Goal: Task Accomplishment & Management: Use online tool/utility

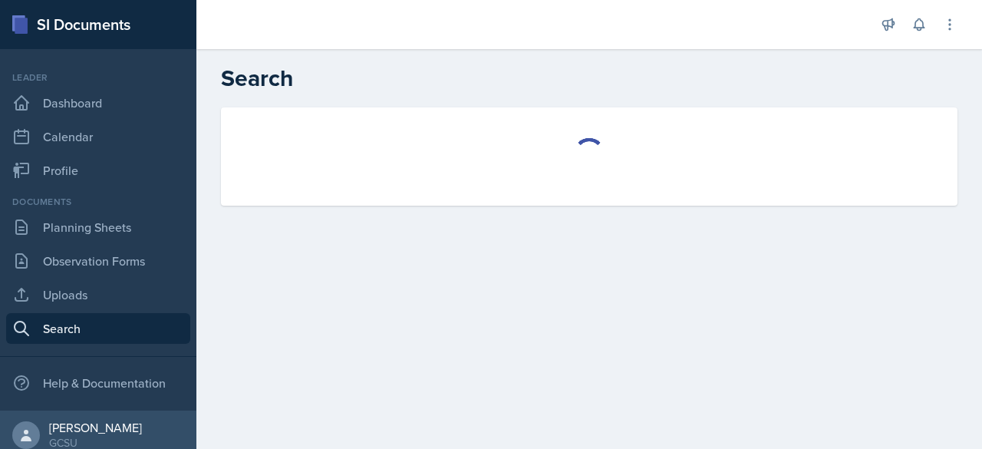
select select "all"
select select "1"
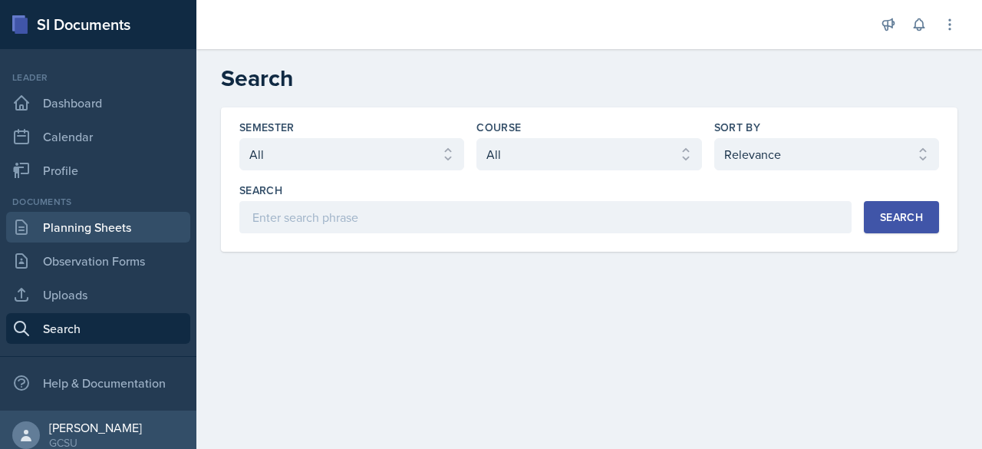
click at [59, 236] on link "Planning Sheets" at bounding box center [98, 227] width 184 height 31
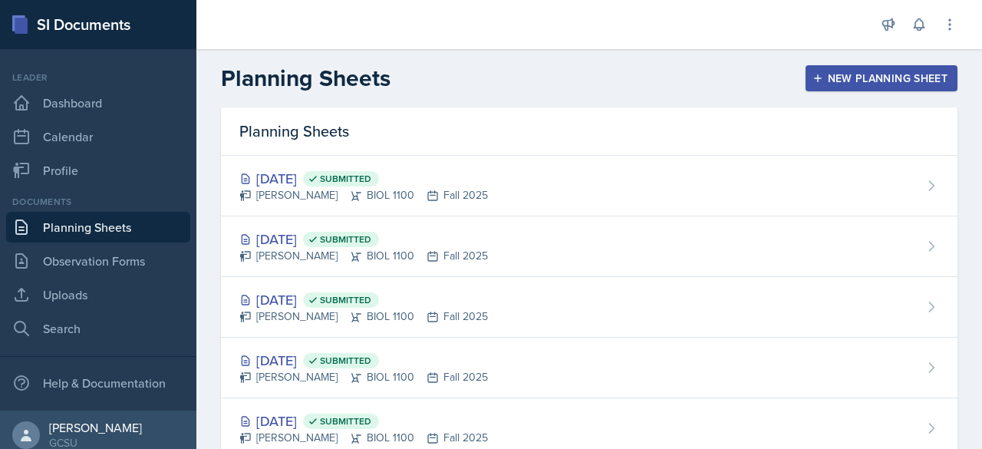
click at [868, 72] on div "New Planning Sheet" at bounding box center [882, 78] width 132 height 12
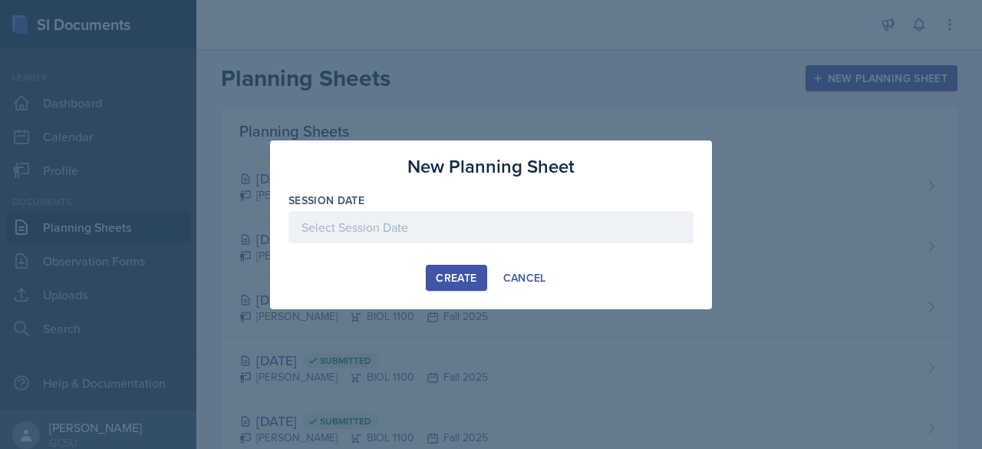
click at [364, 229] on div at bounding box center [490, 227] width 405 height 32
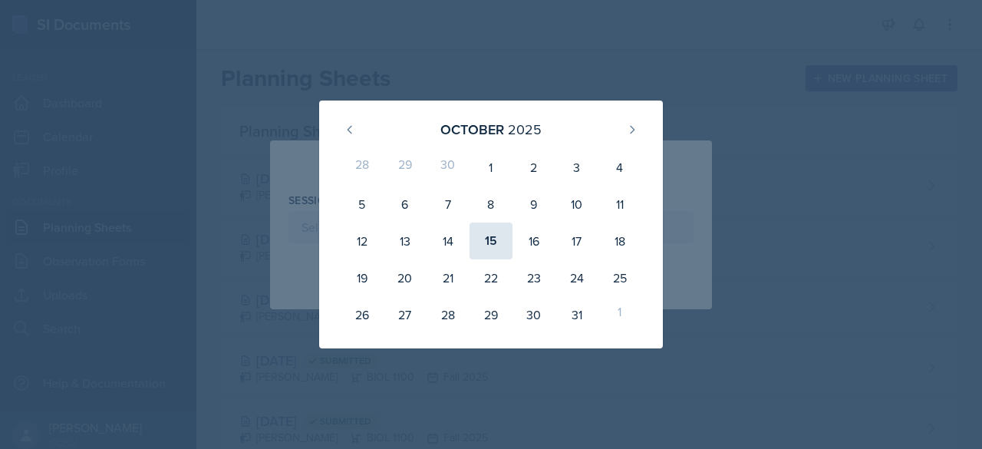
click at [489, 240] on div "15" at bounding box center [491, 240] width 43 height 37
type input "[DATE]"
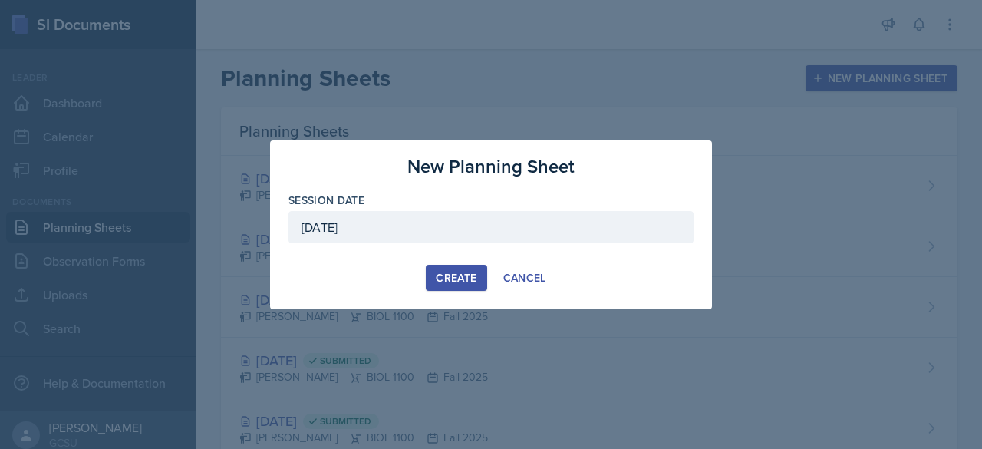
click at [451, 274] on div "Create" at bounding box center [456, 278] width 41 height 12
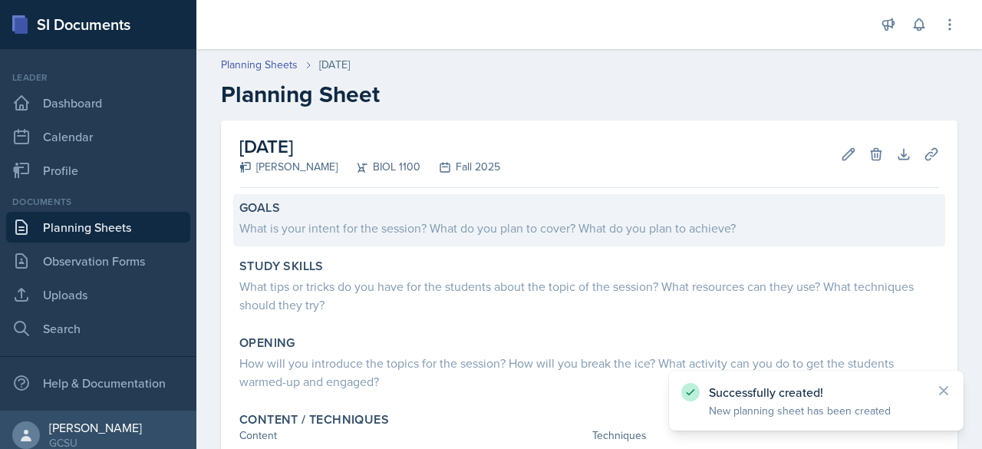
click at [391, 219] on div "What is your intent for the session? What do you plan to cover? What do you pla…" at bounding box center [589, 228] width 700 height 18
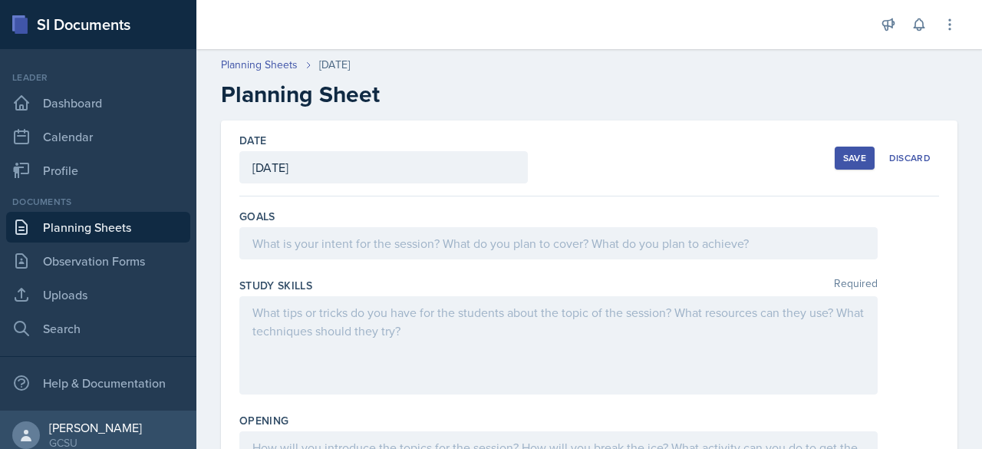
click at [361, 245] on div at bounding box center [558, 243] width 638 height 32
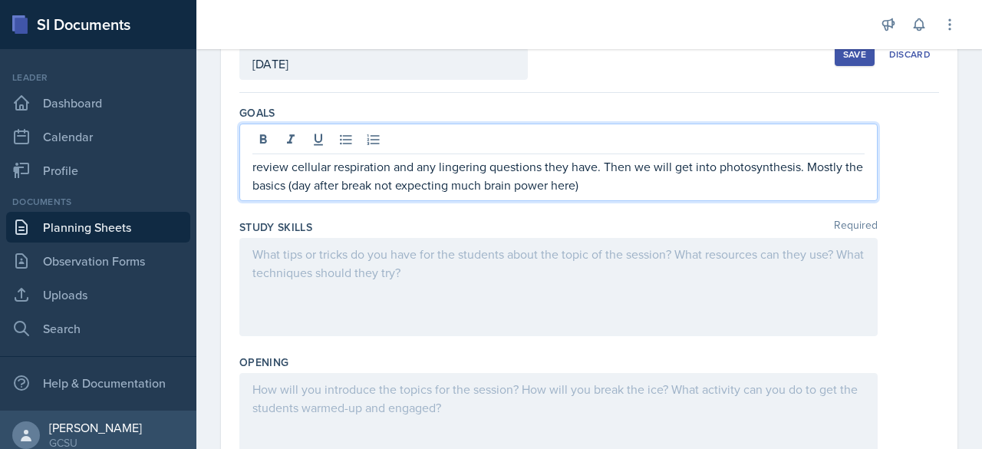
click at [625, 256] on p at bounding box center [558, 254] width 612 height 18
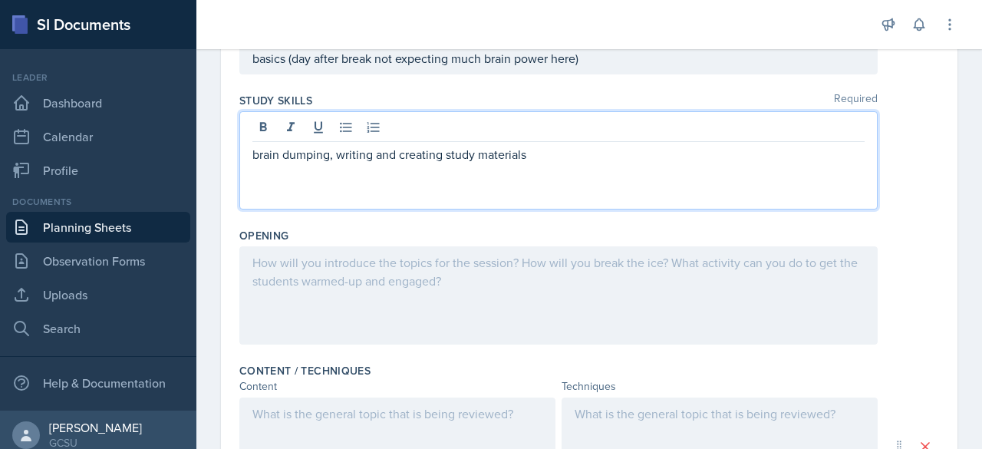
click at [575, 268] on p at bounding box center [558, 262] width 612 height 18
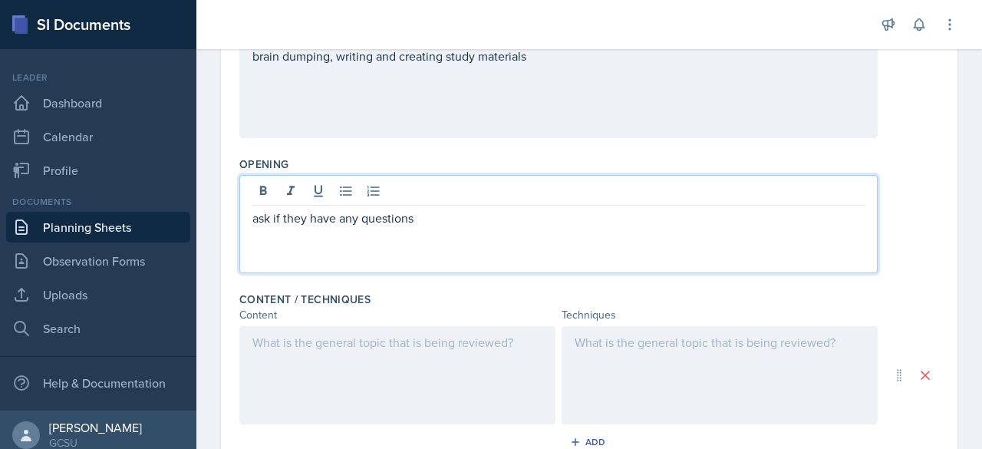
scroll to position [276, 0]
click at [427, 344] on div at bounding box center [397, 374] width 316 height 98
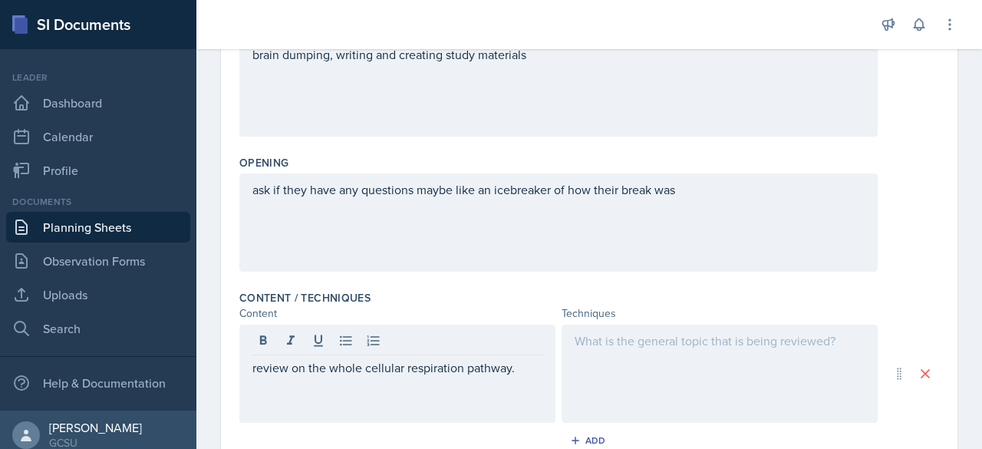
click at [641, 360] on div at bounding box center [720, 374] width 316 height 98
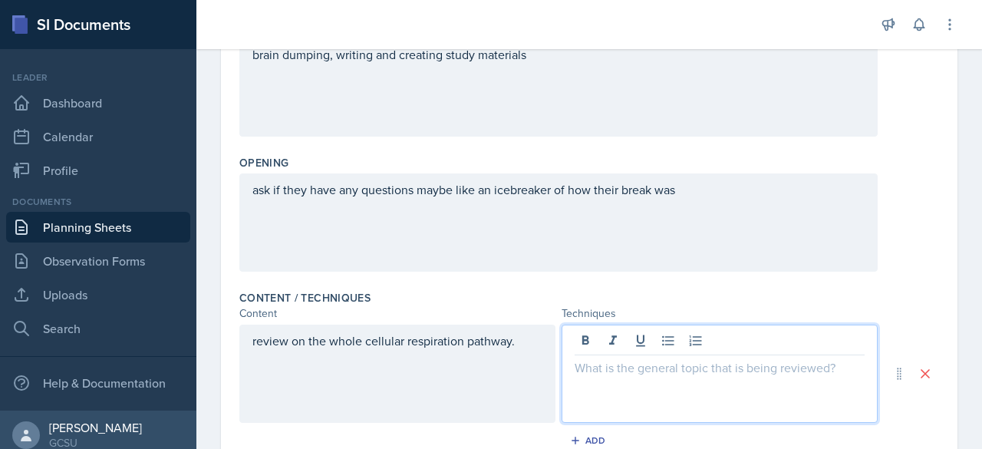
scroll to position [303, 0]
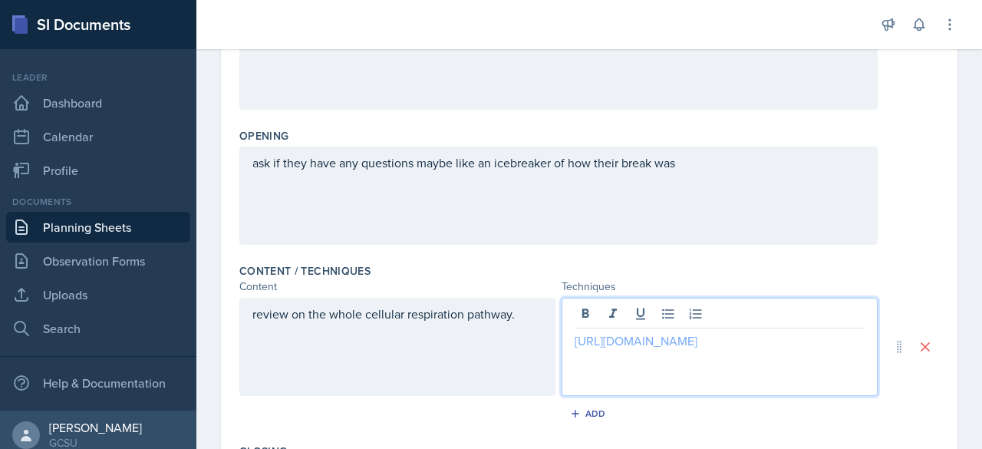
click at [644, 346] on link "[URL][DOMAIN_NAME]" at bounding box center [636, 340] width 123 height 17
click at [517, 319] on div "review on the whole cellular respiration pathway." at bounding box center [397, 347] width 316 height 98
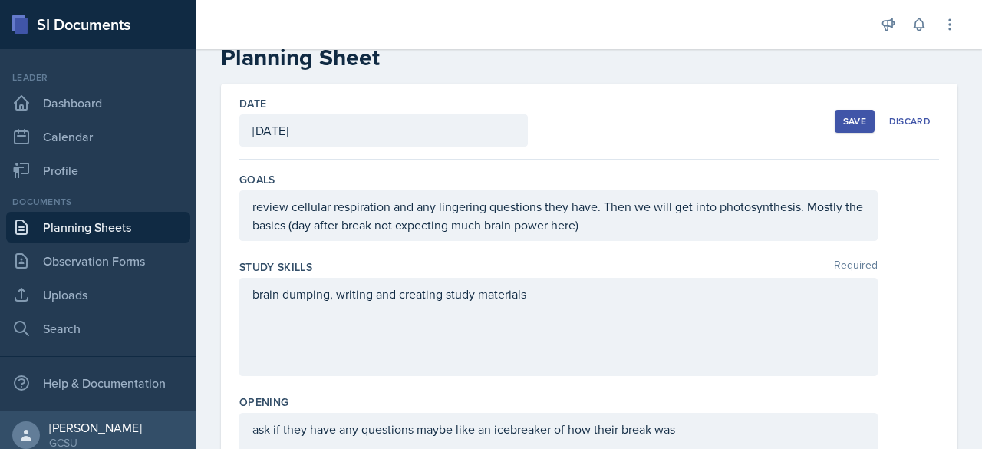
scroll to position [0, 0]
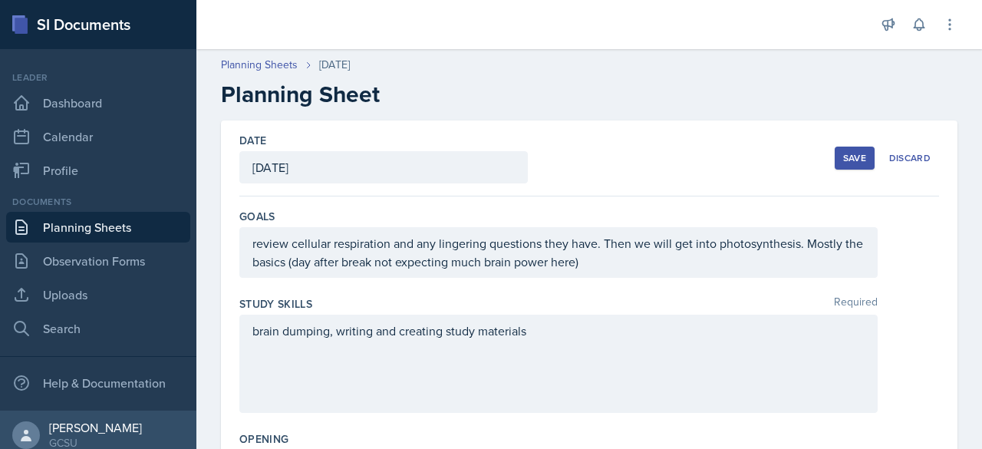
click at [843, 160] on div "Save" at bounding box center [854, 158] width 23 height 12
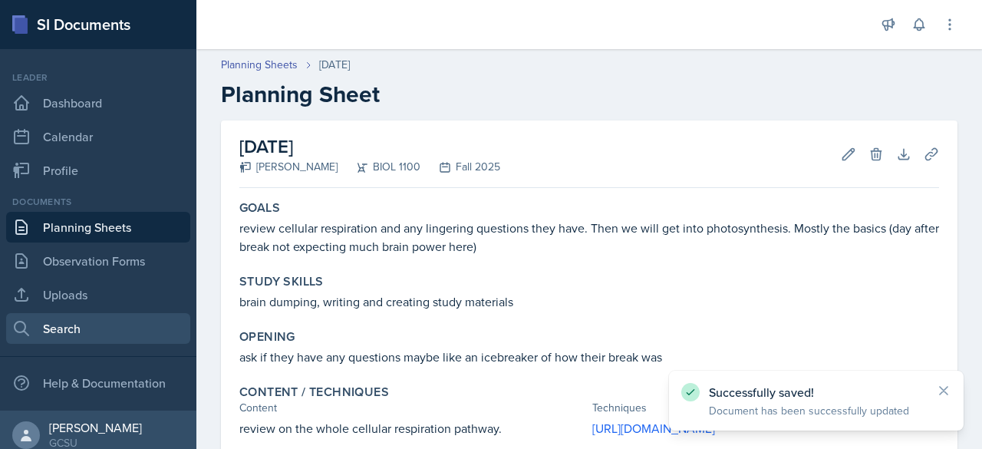
click at [73, 331] on link "Search" at bounding box center [98, 328] width 184 height 31
select select "all"
select select "1"
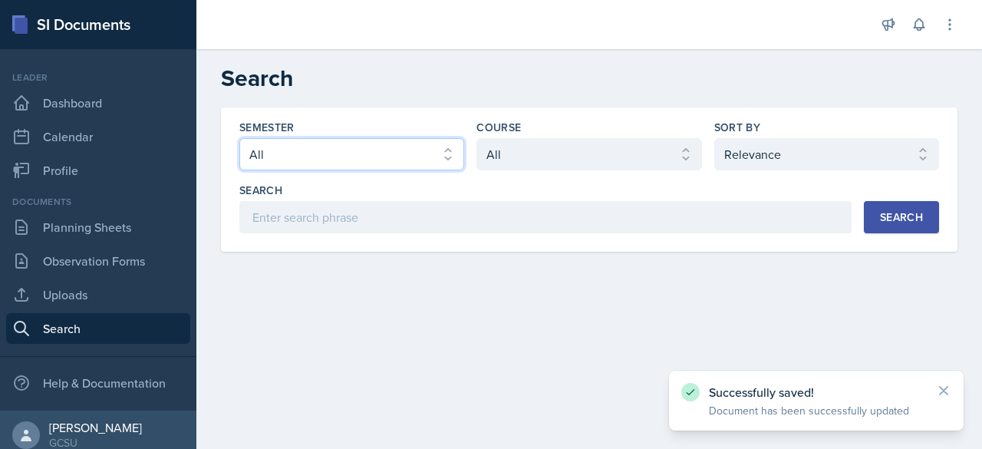
click at [426, 152] on select "Select semester All Fall 2025 Spring 2025 Fall 2024 Spring 2024 Fall 2023 Sprin…" at bounding box center [351, 154] width 225 height 32
select select "838c426c-7ba8-4b05-94c8-22f19dd4c5cc"
click at [239, 138] on select "Select semester All Fall 2025 Spring 2025 Fall 2024 Spring 2024 Fall 2023 Sprin…" at bounding box center [351, 154] width 225 height 32
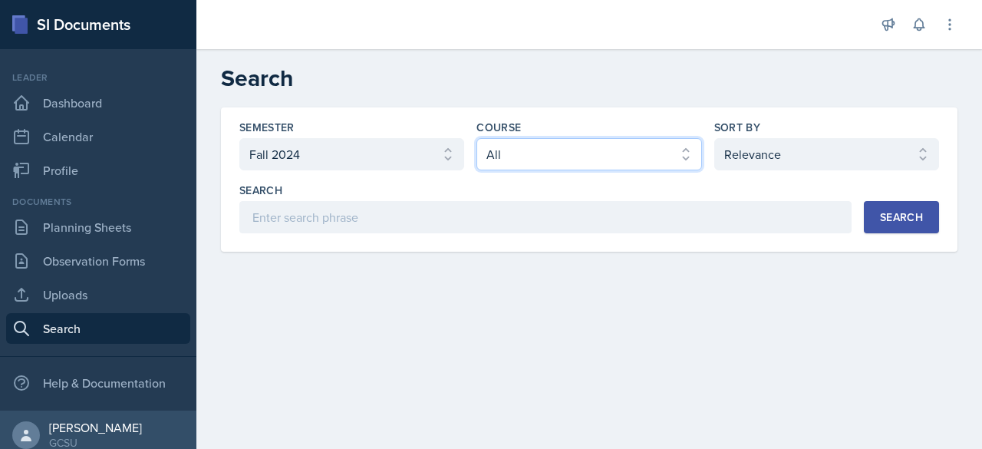
click at [529, 164] on select "Select course All ACCT 3101 ACCT 3102 ASTR 1000 BIOL 1100 BIOL 1107 BIOL 1108 B…" at bounding box center [588, 154] width 225 height 32
select select "36541d13-729a-45ef-a9cb-922687840166"
click at [476, 138] on select "Select course All ACCT 3101 ACCT 3102 ASTR 1000 BIOL 1100 BIOL 1107 BIOL 1108 B…" at bounding box center [588, 154] width 225 height 32
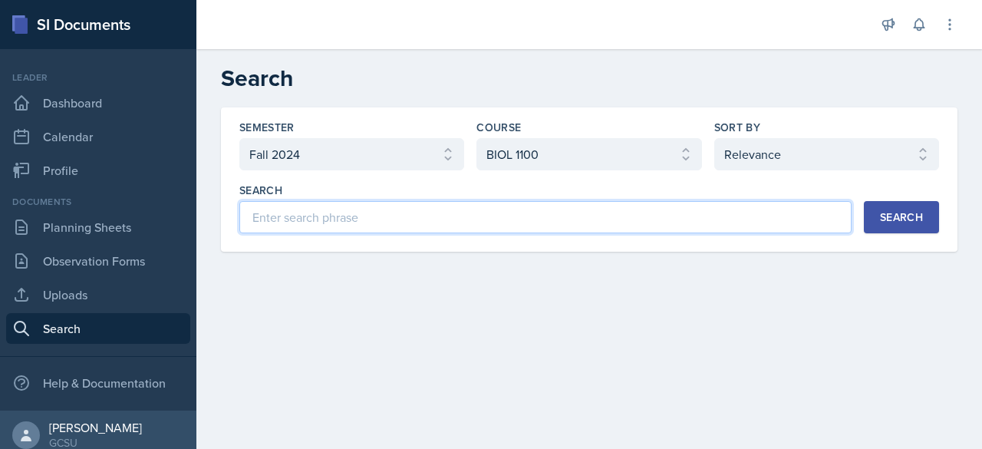
click at [674, 217] on input at bounding box center [545, 217] width 612 height 32
type input "photosynthesis"
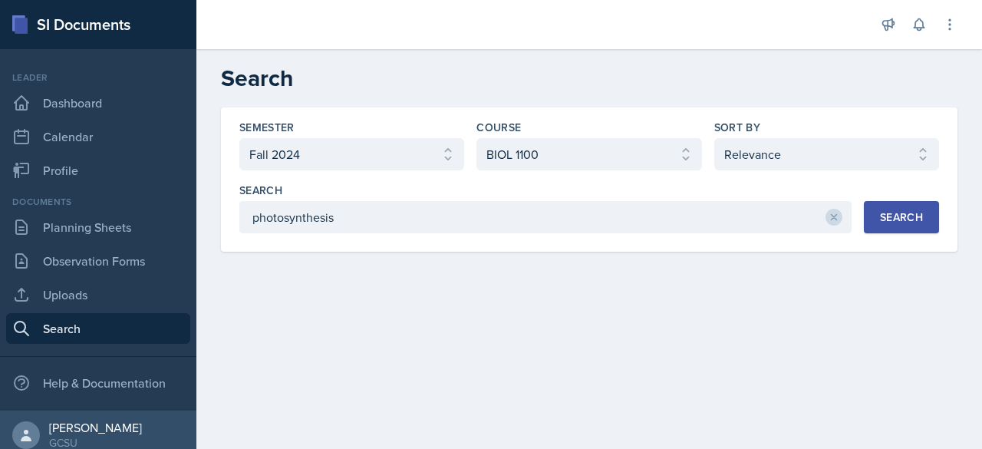
click at [904, 211] on div "Search" at bounding box center [901, 217] width 43 height 12
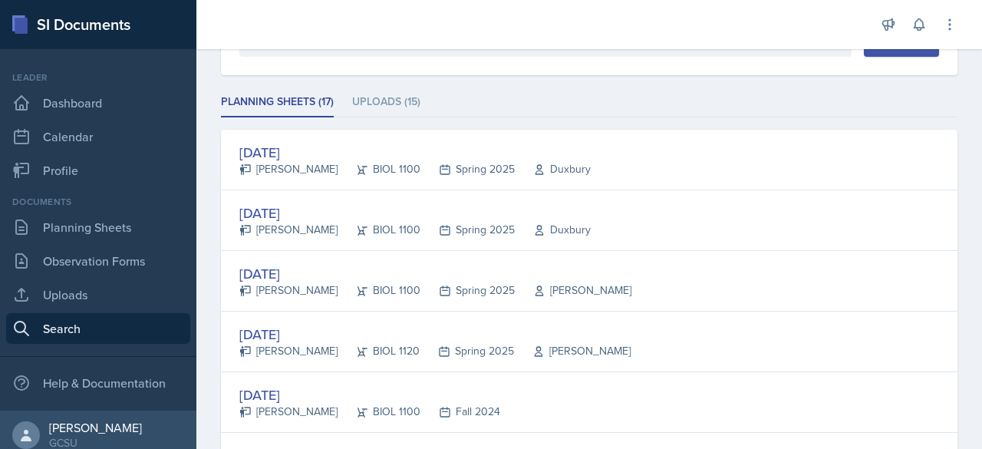
scroll to position [196, 0]
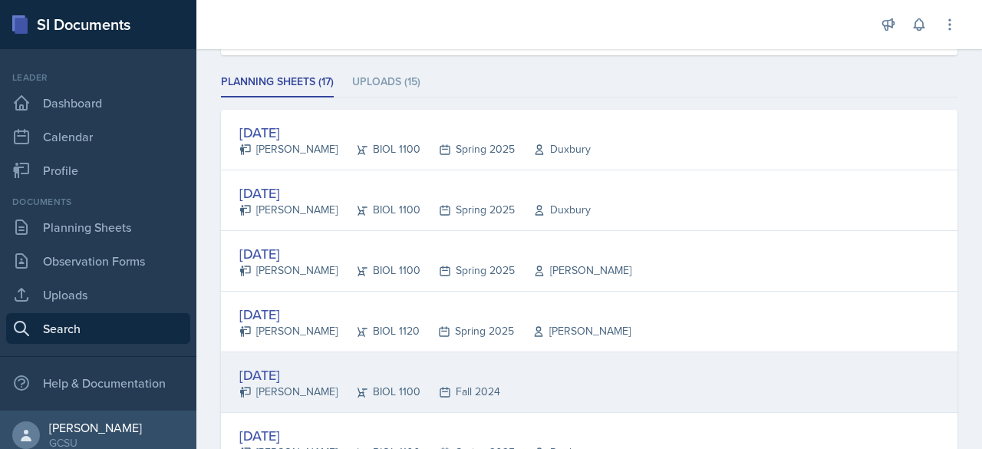
click at [287, 376] on div "[DATE]" at bounding box center [369, 374] width 261 height 21
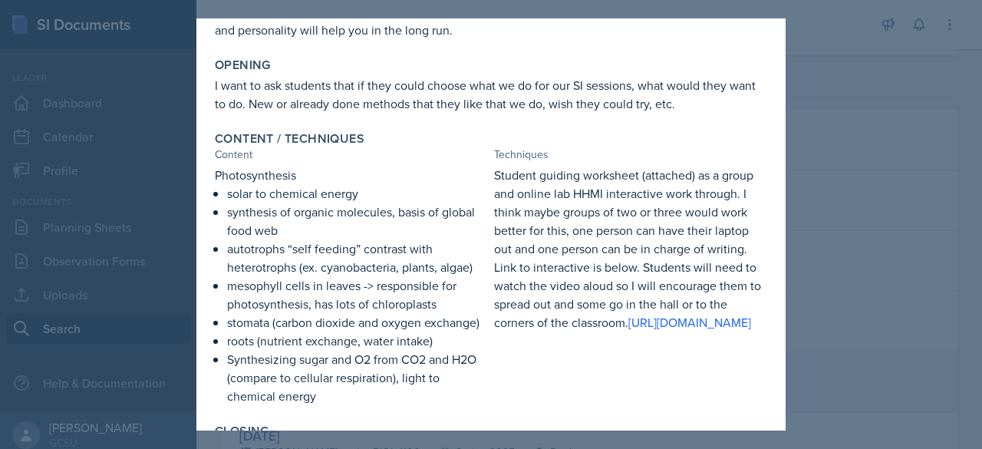
scroll to position [227, 0]
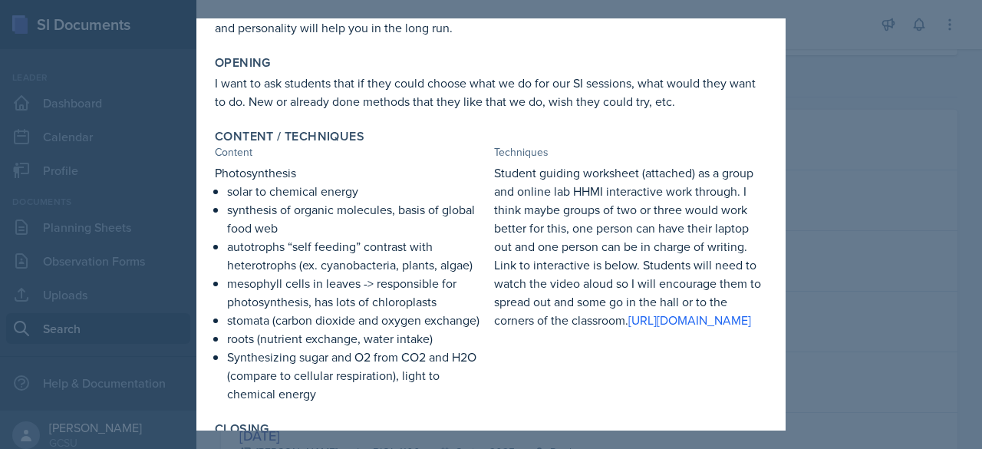
click at [560, 350] on div "Student guiding worksheet (attached) as a group and online lab HHMI interactive…" at bounding box center [630, 282] width 273 height 239
click at [628, 328] on link "[URL][DOMAIN_NAME]" at bounding box center [689, 319] width 123 height 17
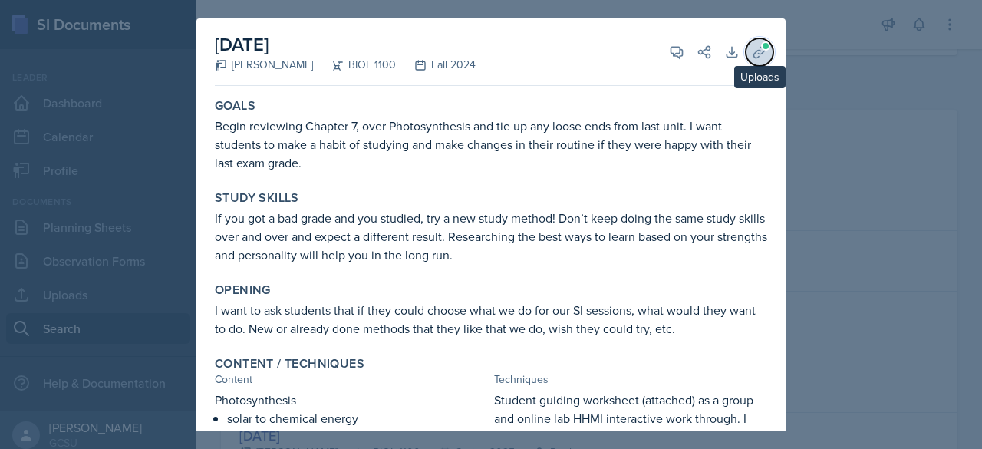
click at [752, 48] on icon at bounding box center [759, 51] width 15 height 15
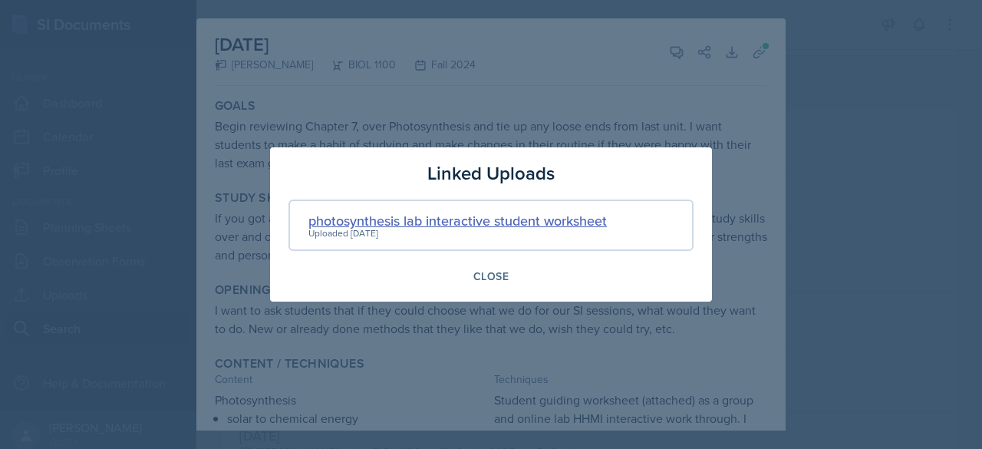
click at [499, 219] on div "photosynthesis lab interactive student worksheet" at bounding box center [457, 220] width 298 height 21
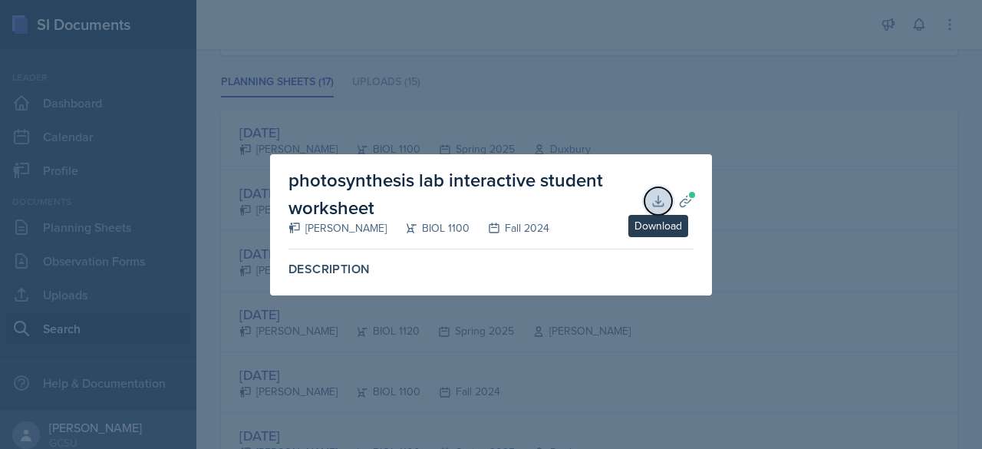
click at [655, 202] on icon at bounding box center [658, 200] width 15 height 15
click at [733, 115] on div at bounding box center [491, 224] width 982 height 449
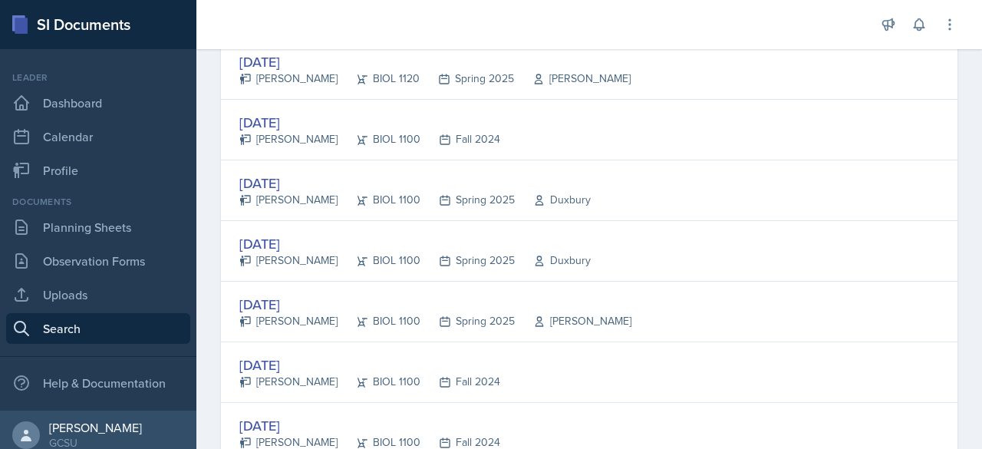
scroll to position [450, 0]
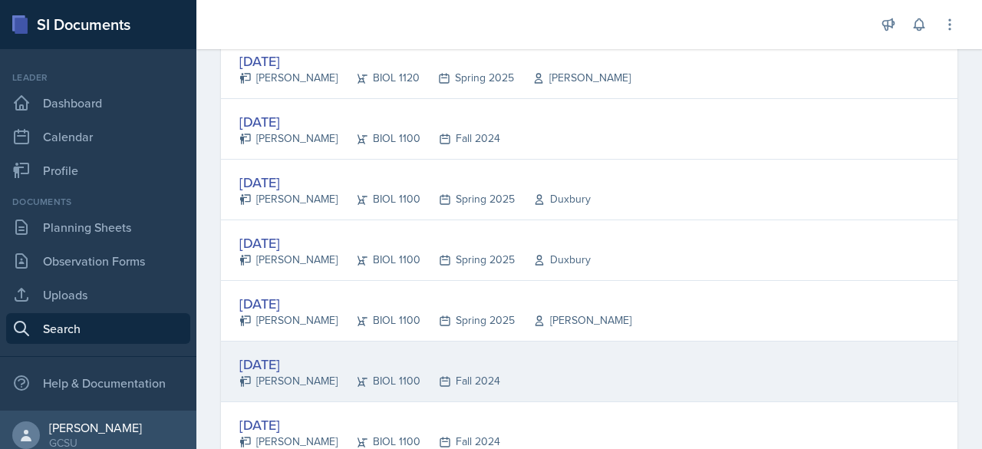
click at [278, 354] on div "[DATE]" at bounding box center [369, 364] width 261 height 21
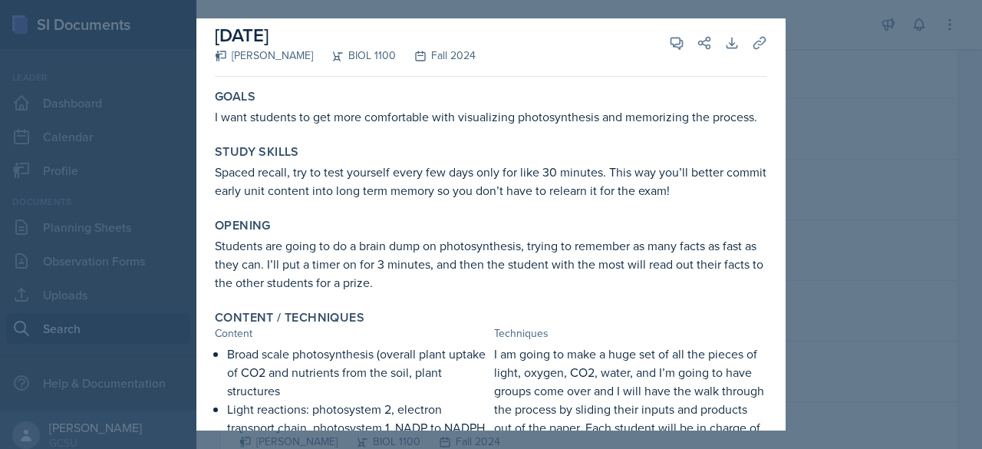
scroll to position [0, 0]
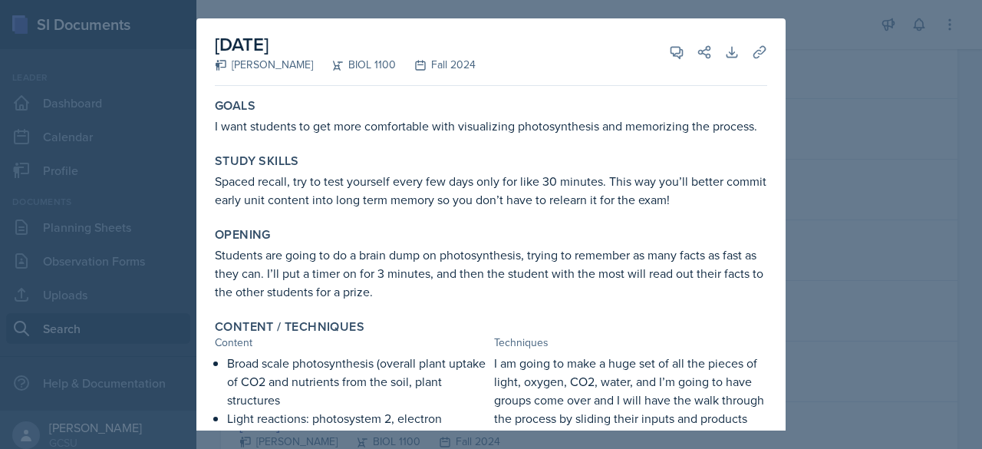
click at [858, 129] on div at bounding box center [491, 224] width 982 height 449
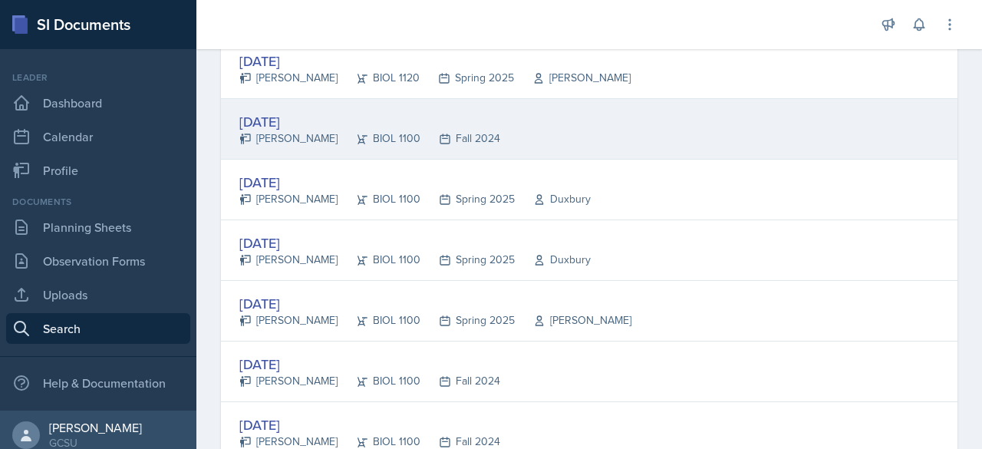
click at [288, 111] on div "[DATE]" at bounding box center [369, 121] width 261 height 21
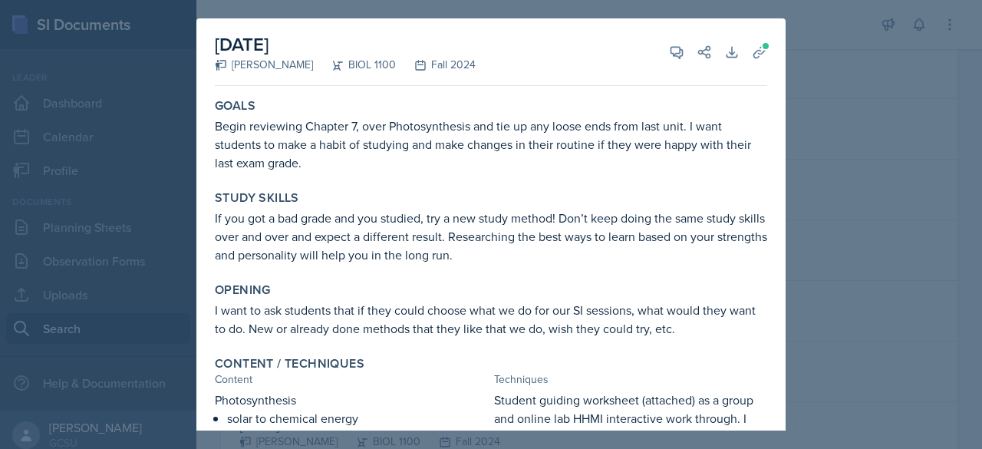
click at [898, 212] on div at bounding box center [491, 224] width 982 height 449
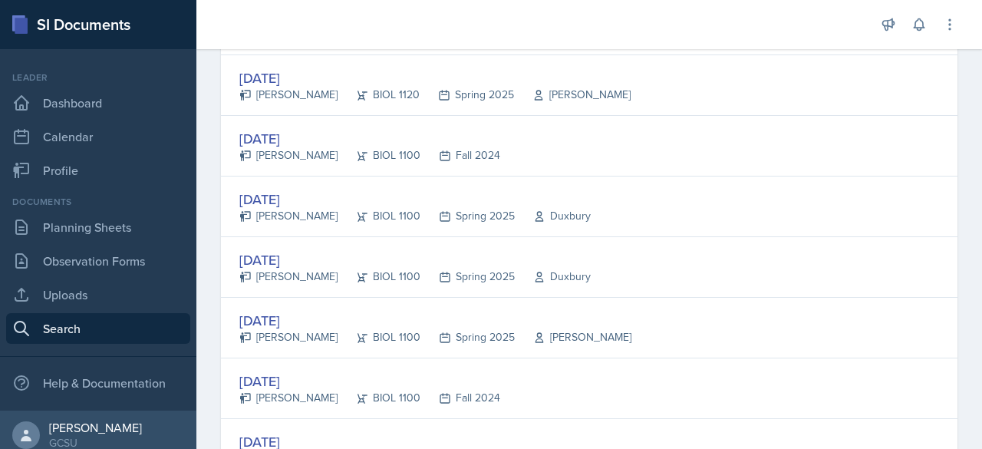
scroll to position [439, 0]
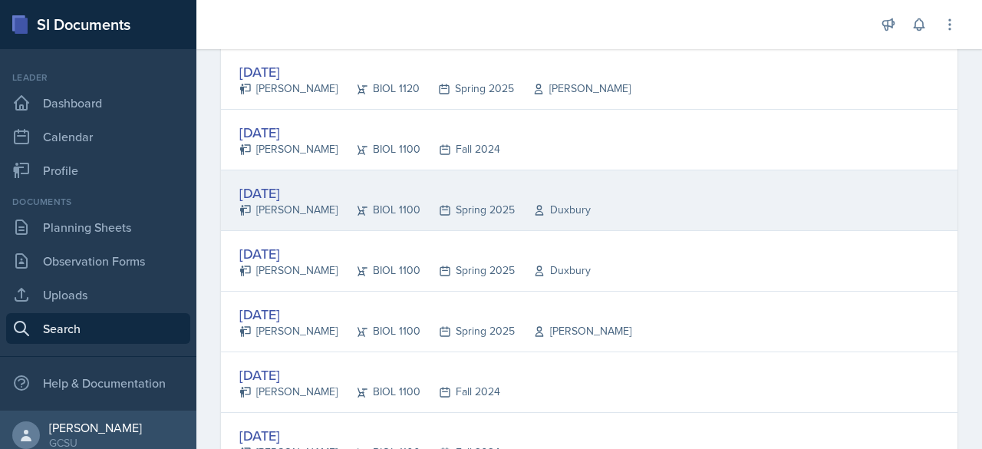
click at [278, 191] on div "[DATE]" at bounding box center [414, 193] width 351 height 21
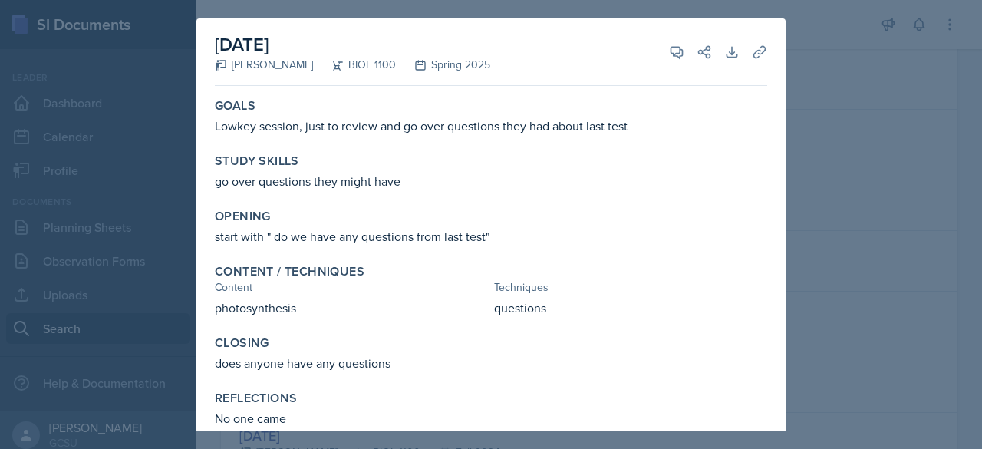
drag, startPoint x: 786, startPoint y: 137, endPoint x: 786, endPoint y: 162, distance: 24.6
click at [786, 162] on div at bounding box center [491, 224] width 982 height 449
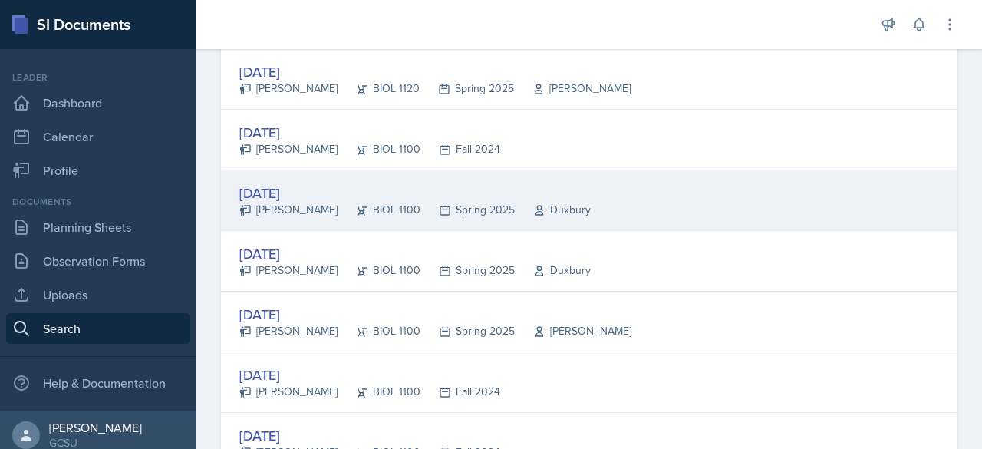
click at [302, 186] on div "[DATE]" at bounding box center [414, 193] width 351 height 21
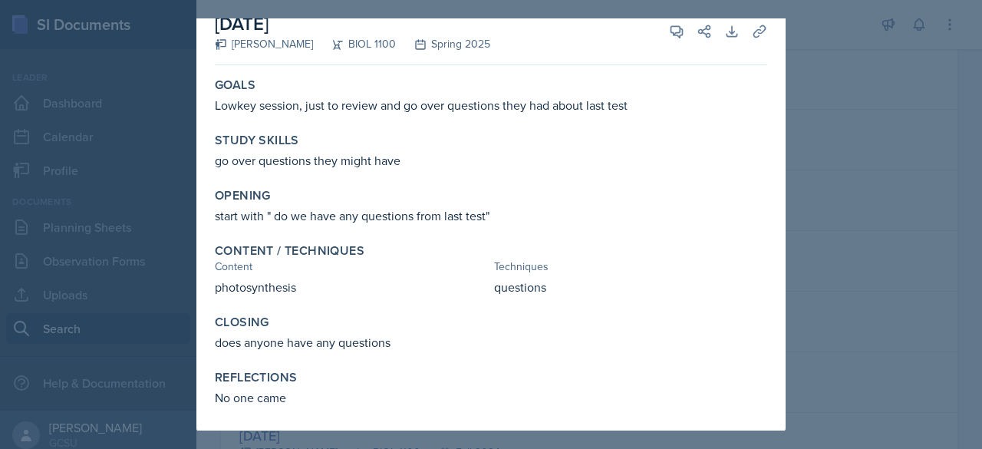
scroll to position [0, 0]
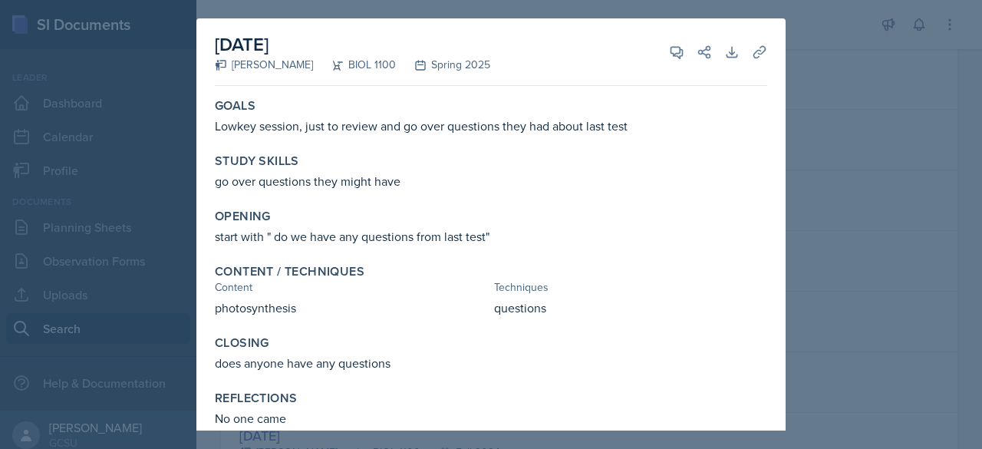
click at [864, 113] on div at bounding box center [491, 224] width 982 height 449
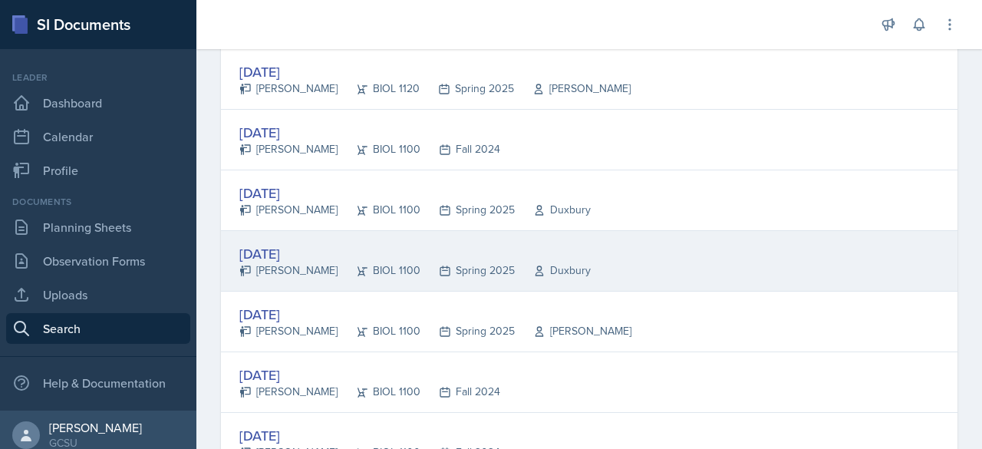
click at [299, 248] on div "[DATE]" at bounding box center [414, 253] width 351 height 21
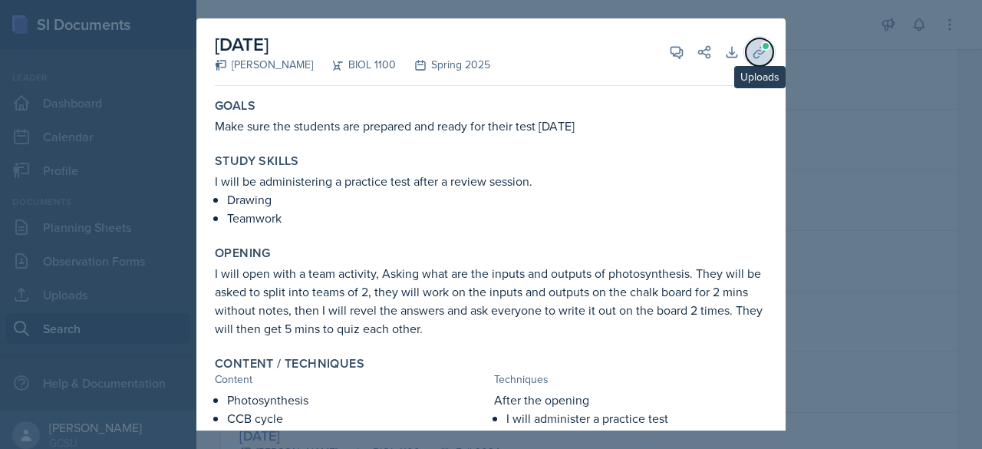
click at [761, 48] on span at bounding box center [765, 45] width 9 height 9
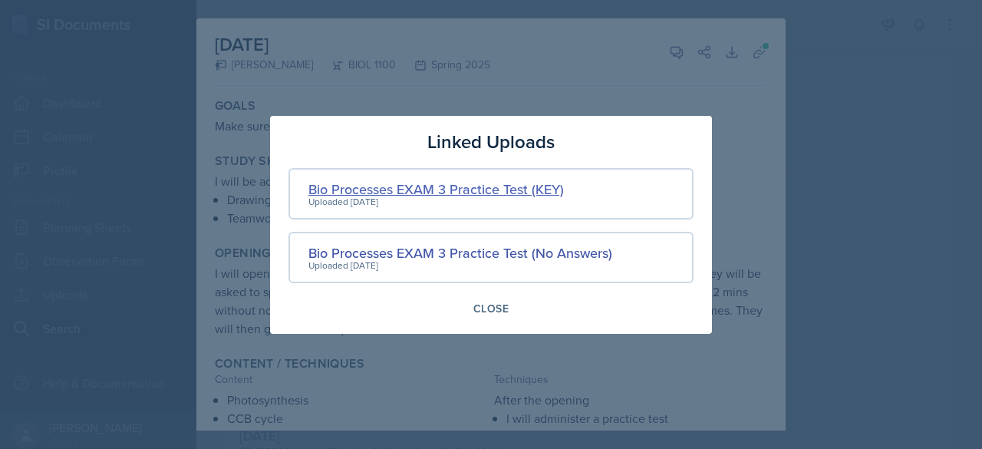
click at [529, 190] on div "Bio Processes EXAM 3 Practice Test (KEY)" at bounding box center [435, 189] width 255 height 21
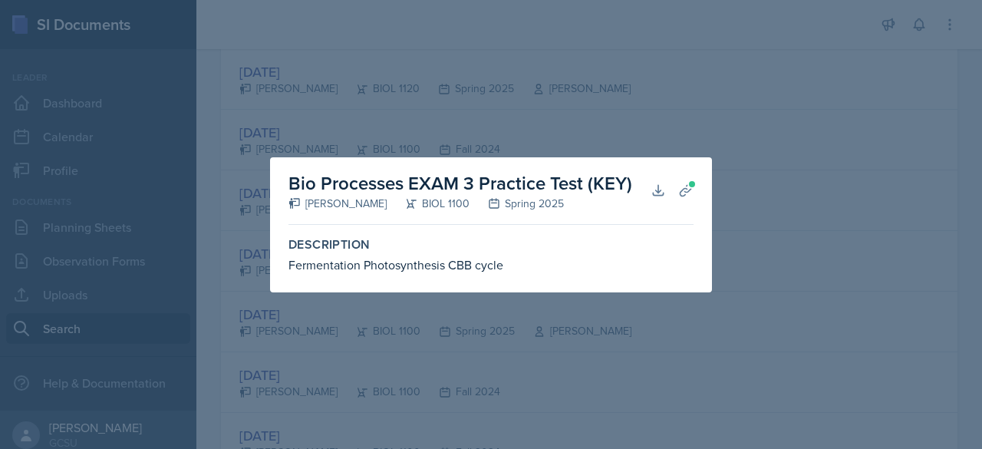
click at [770, 201] on div at bounding box center [491, 224] width 982 height 449
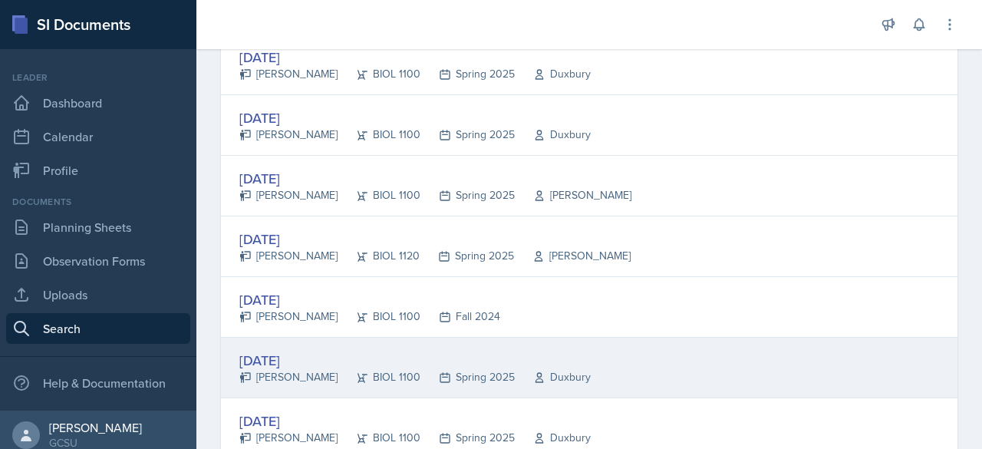
scroll to position [299, 0]
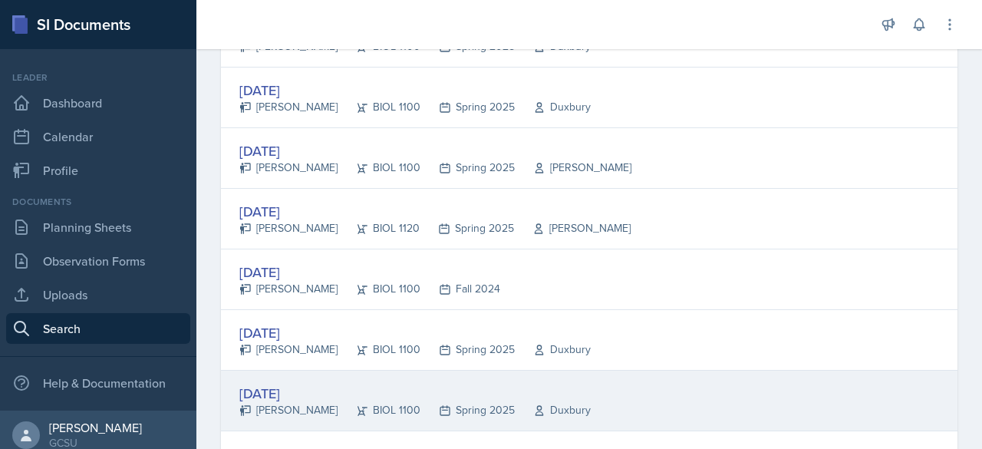
click at [275, 390] on div "[DATE]" at bounding box center [414, 393] width 351 height 21
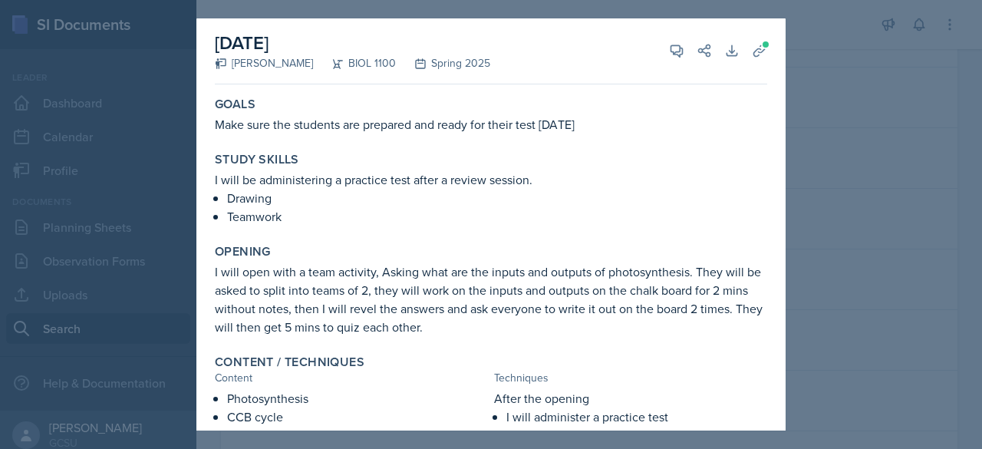
scroll to position [0, 0]
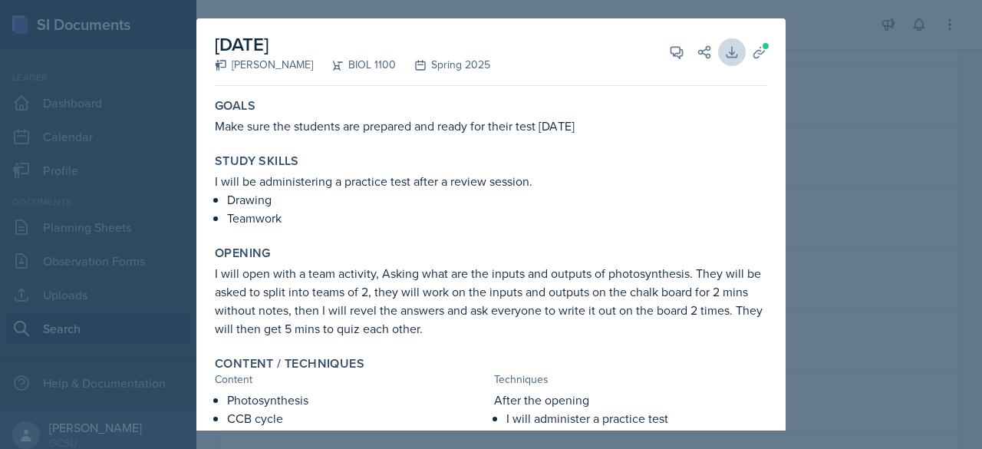
click at [727, 56] on icon at bounding box center [732, 52] width 10 height 10
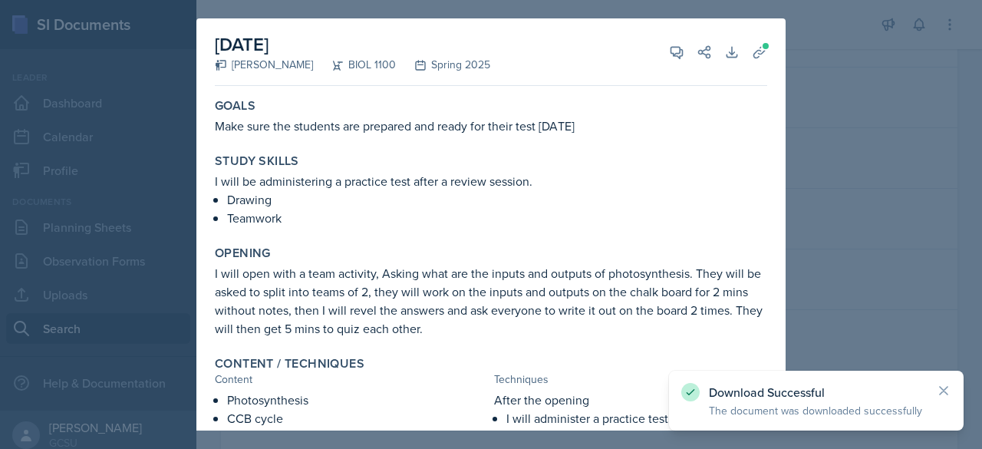
click at [615, 134] on div "Goals Make sure the students are prepared and ready for their test [DATE]" at bounding box center [491, 116] width 565 height 49
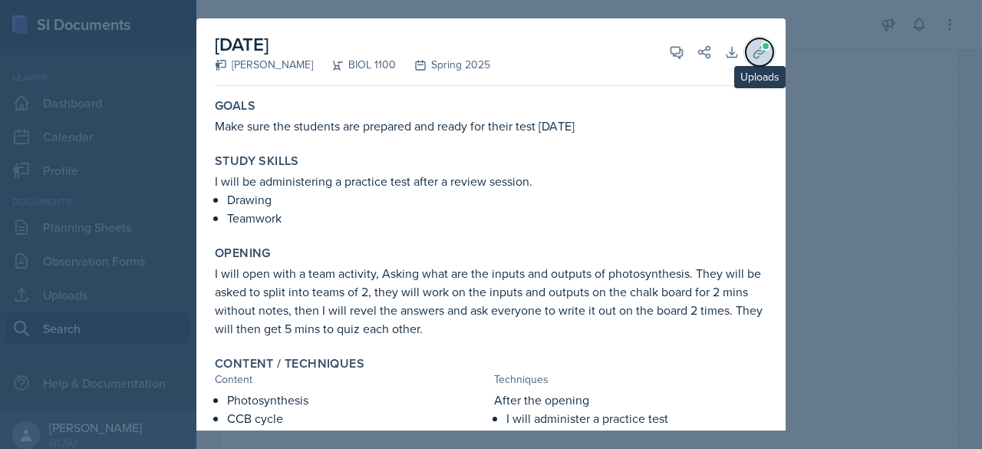
click at [753, 50] on icon at bounding box center [759, 52] width 12 height 12
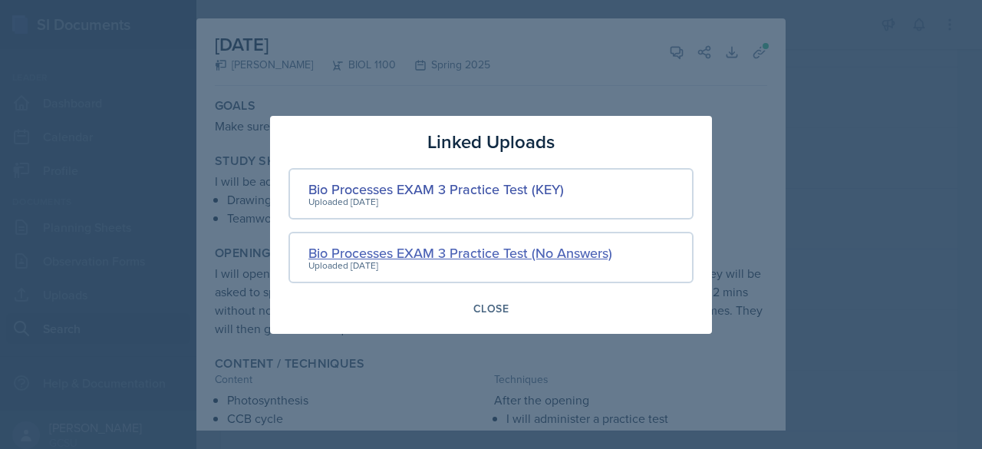
click at [526, 250] on div "Bio Processes EXAM 3 Practice Test (No Answers)" at bounding box center [460, 252] width 304 height 21
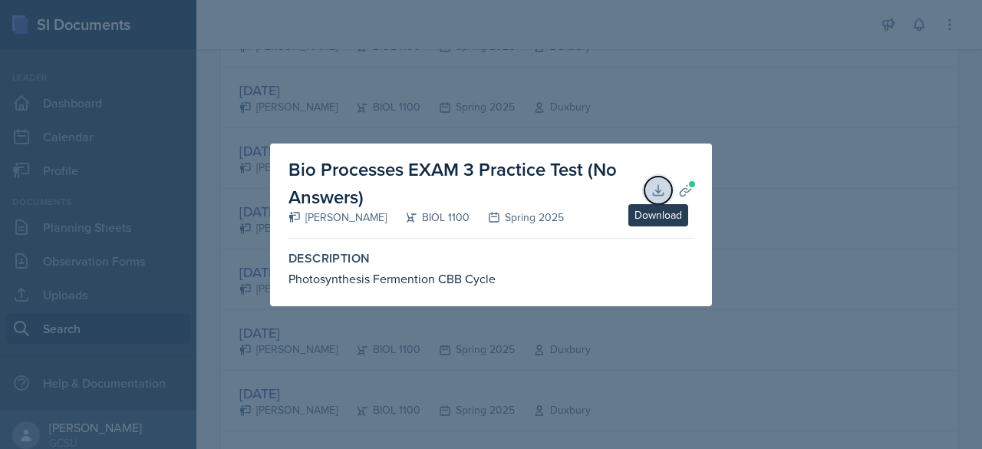
click at [655, 195] on icon at bounding box center [658, 190] width 10 height 10
click at [905, 143] on div at bounding box center [491, 224] width 982 height 449
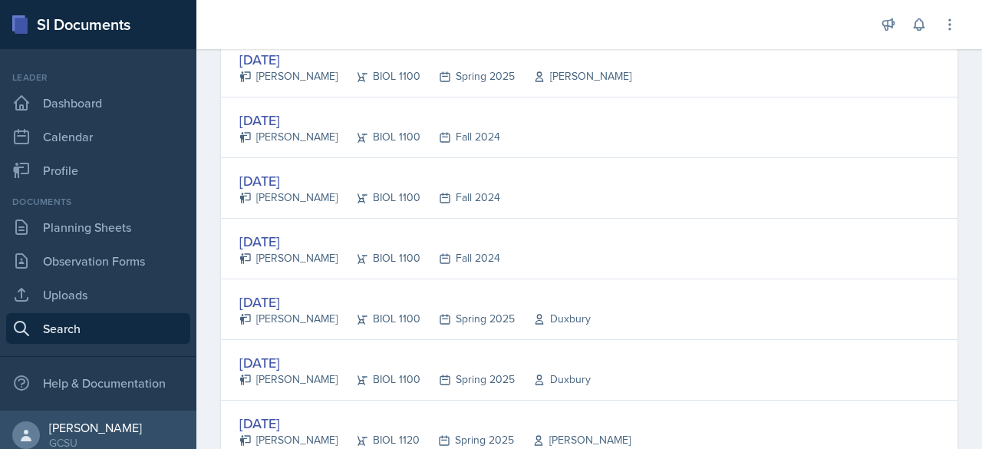
scroll to position [684, 0]
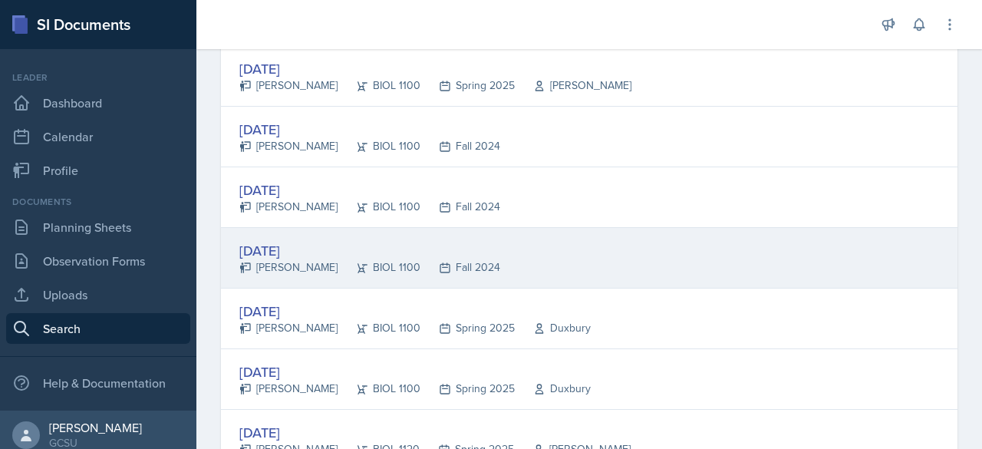
click at [267, 241] on div "[DATE]" at bounding box center [369, 250] width 261 height 21
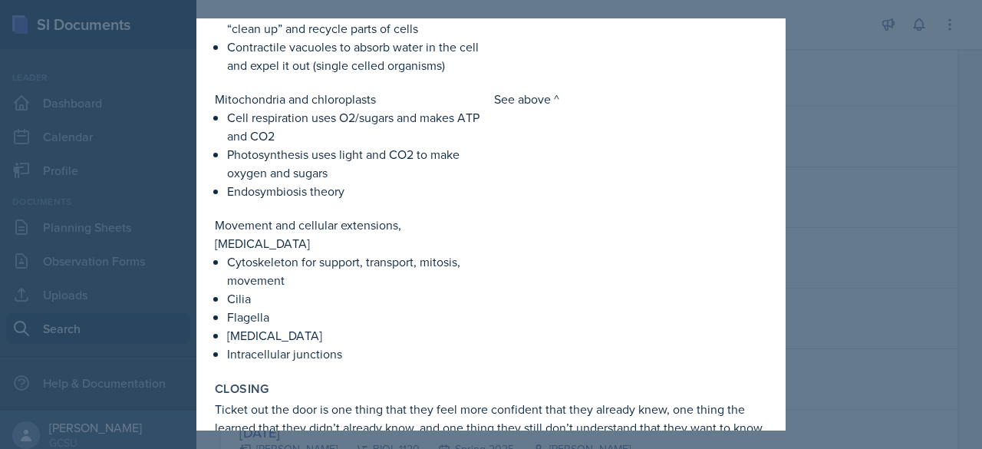
scroll to position [1412, 0]
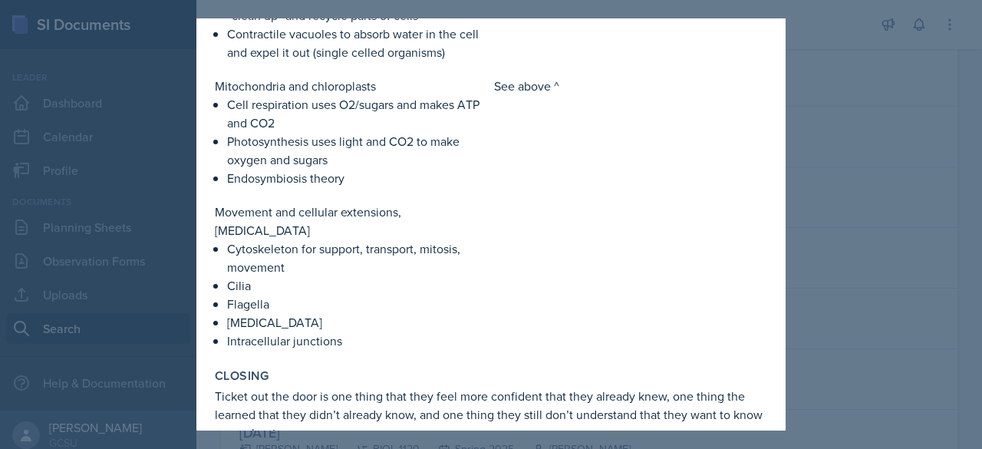
click at [915, 292] on div at bounding box center [491, 224] width 982 height 449
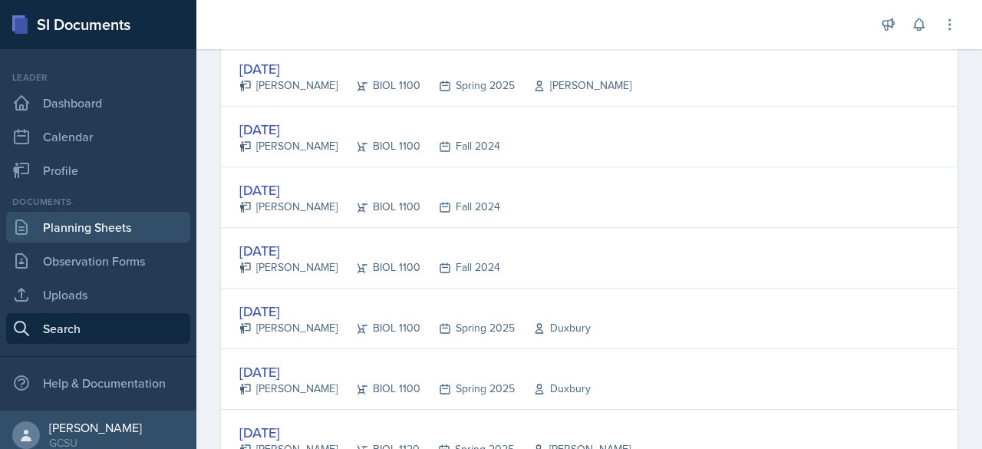
click at [71, 231] on link "Planning Sheets" at bounding box center [98, 227] width 184 height 31
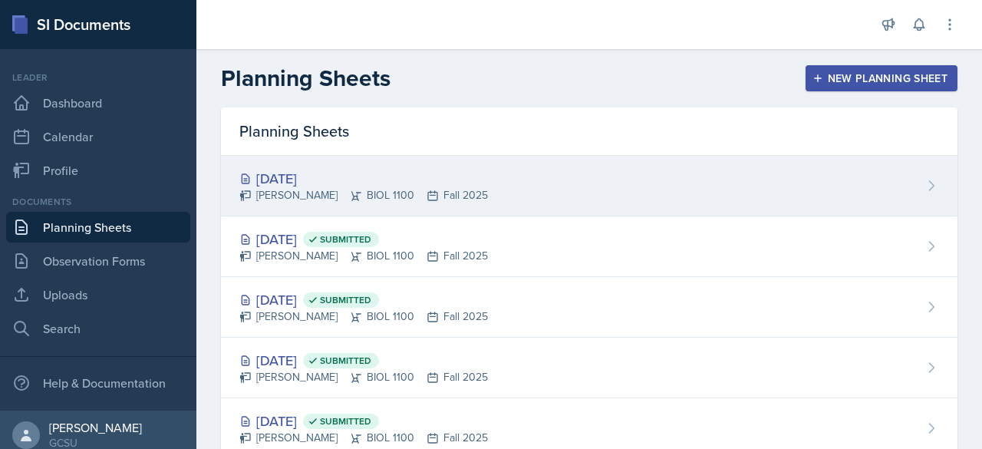
click at [278, 179] on div "[DATE]" at bounding box center [363, 178] width 249 height 21
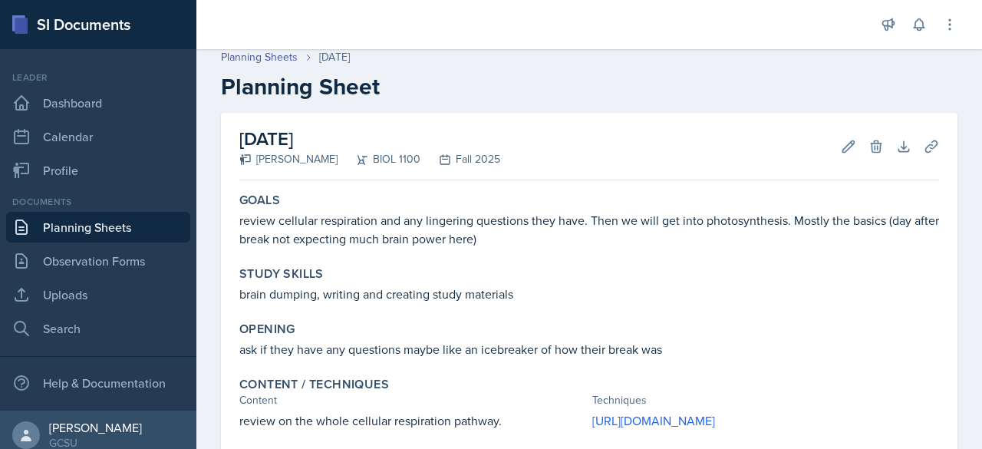
scroll to position [8, 0]
click at [841, 143] on icon at bounding box center [848, 146] width 15 height 15
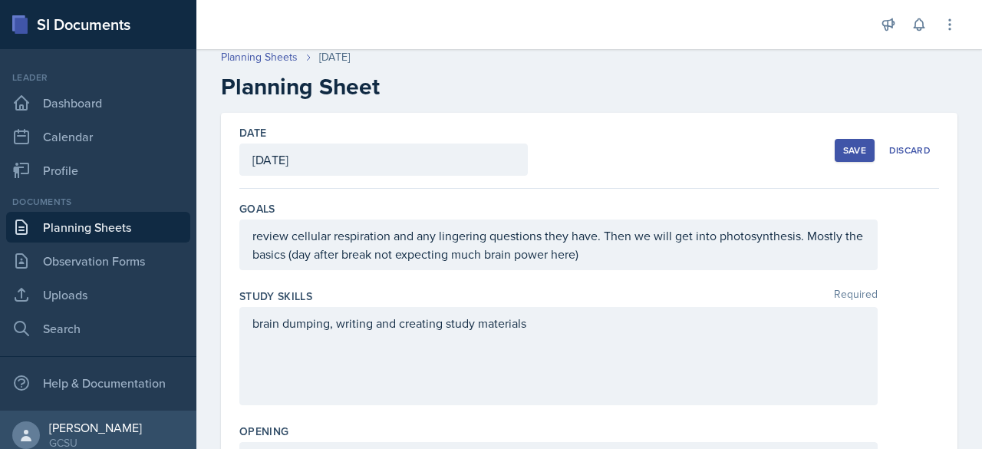
click at [553, 320] on div "brain dumping, writing and creating study materials" at bounding box center [558, 356] width 638 height 98
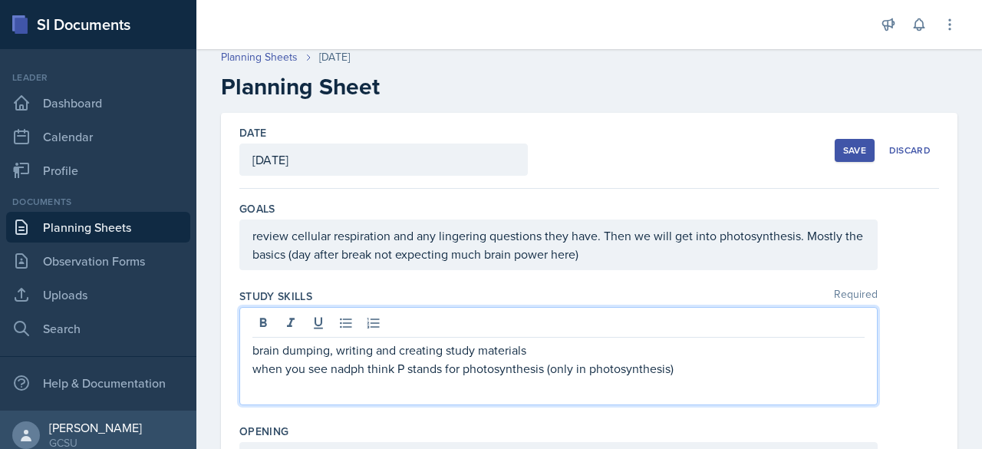
click at [843, 144] on div "Save" at bounding box center [854, 150] width 23 height 12
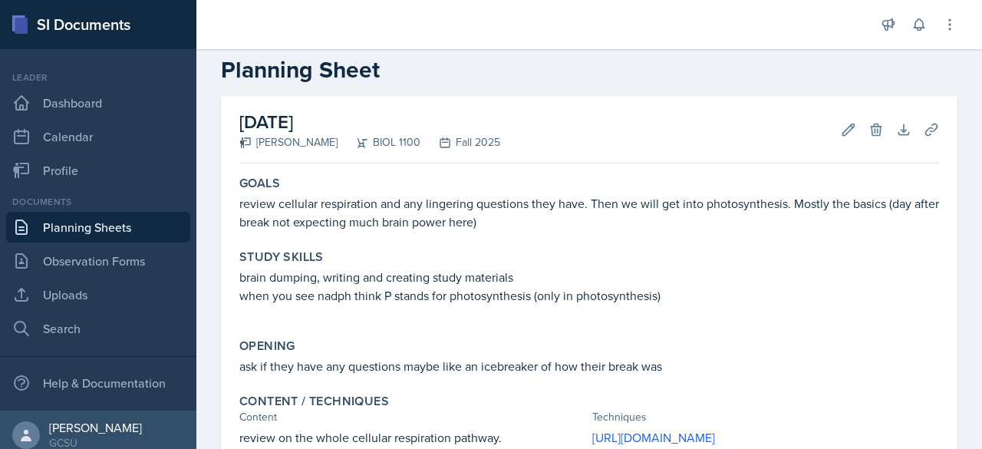
scroll to position [25, 0]
click at [843, 130] on icon at bounding box center [849, 130] width 12 height 12
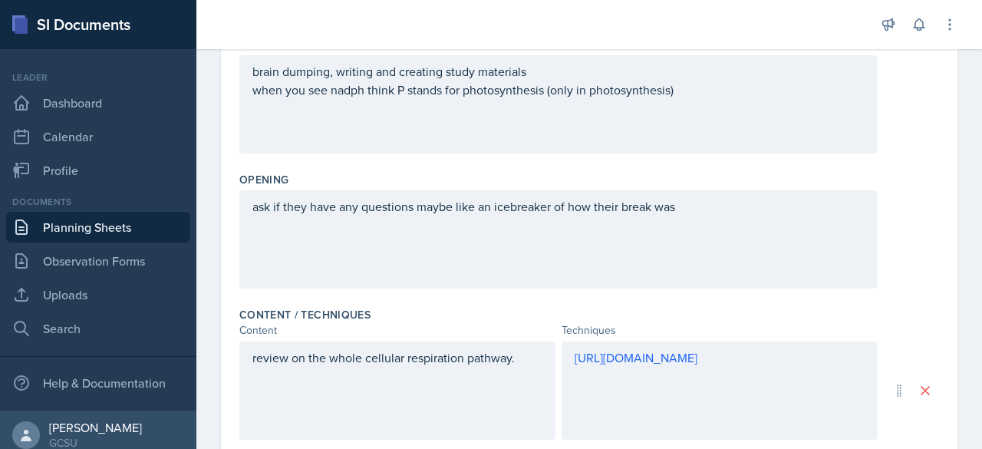
scroll to position [261, 0]
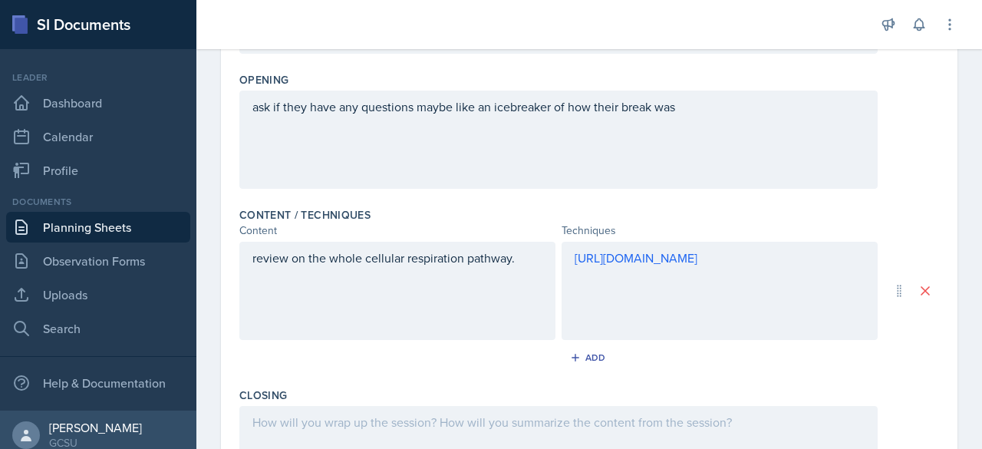
click at [468, 282] on div "review on the whole cellular respiration pathway." at bounding box center [397, 291] width 316 height 98
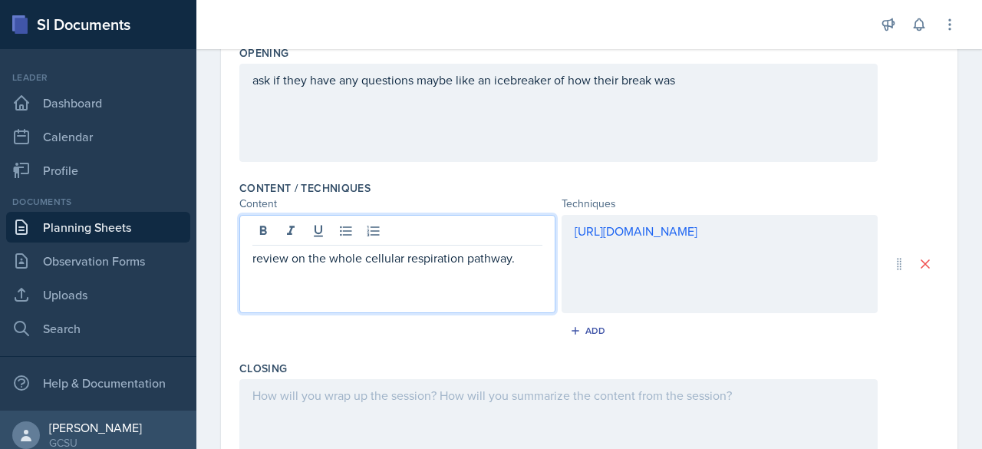
click at [533, 257] on p "review on the whole cellular respiration pathway." at bounding box center [397, 258] width 290 height 18
click at [704, 277] on div "[URL][DOMAIN_NAME]" at bounding box center [720, 249] width 290 height 55
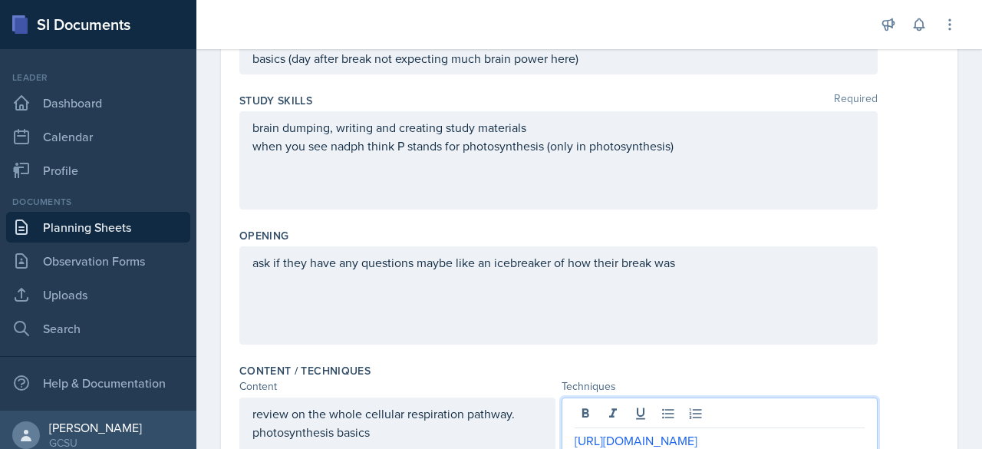
click at [746, 169] on p at bounding box center [558, 164] width 612 height 18
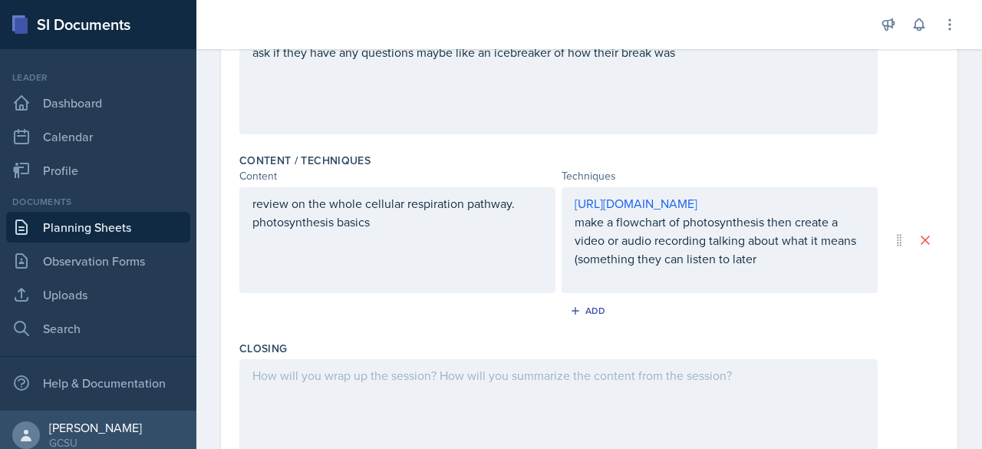
click at [733, 213] on p "[URL][DOMAIN_NAME]" at bounding box center [720, 203] width 290 height 18
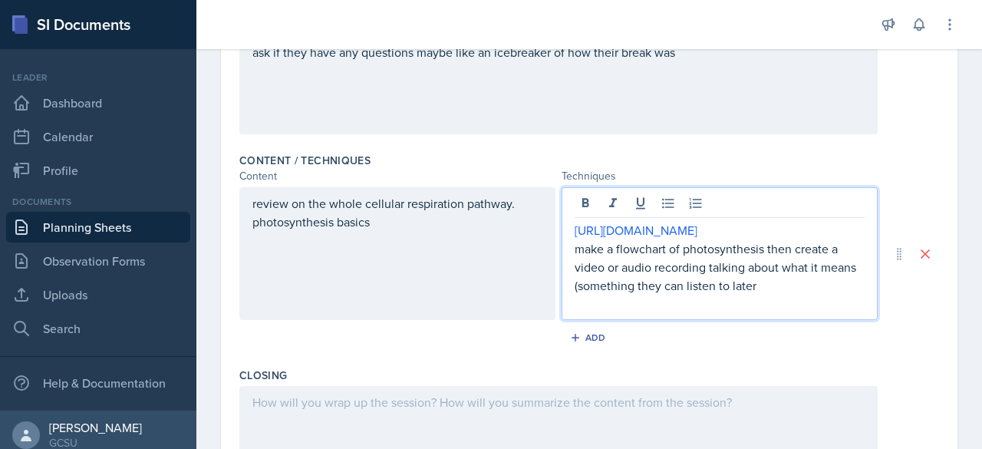
scroll to position [414, 0]
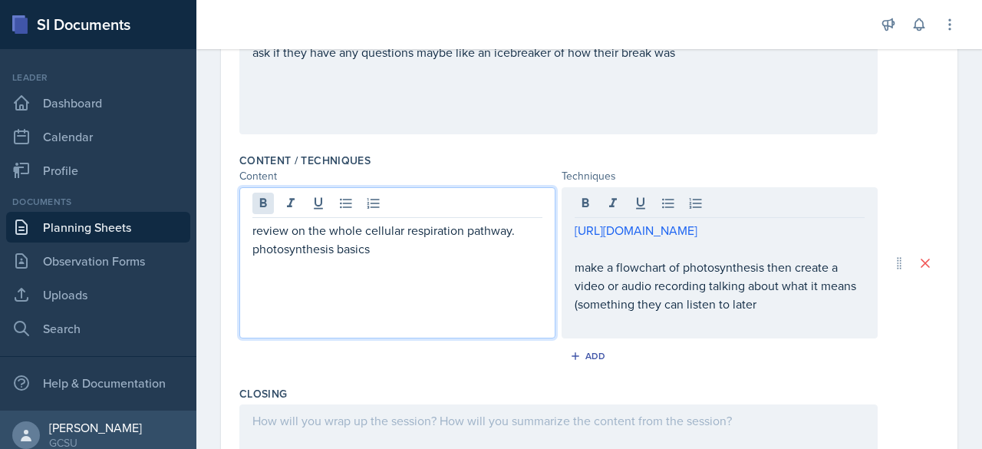
click at [259, 217] on div "review on the whole cellular respiration pathway. photosynthesis basics" at bounding box center [397, 262] width 316 height 151
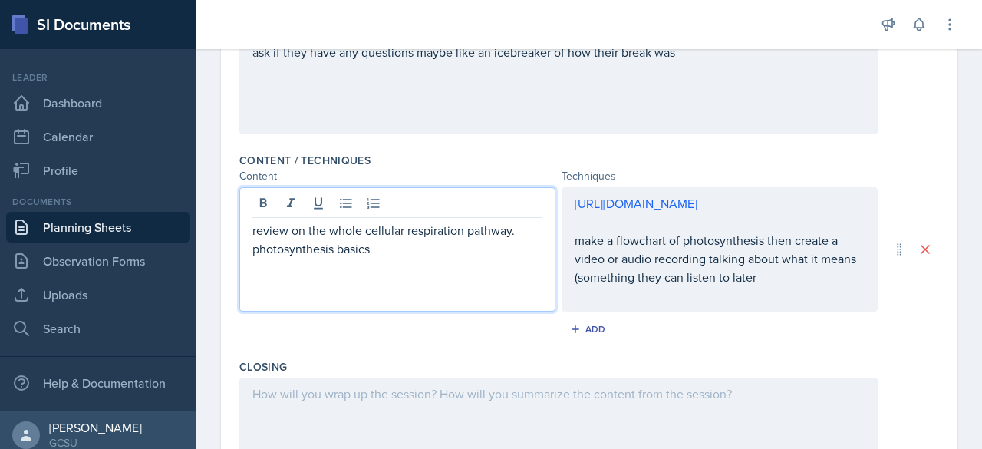
click at [253, 237] on p "review on the whole cellular respiration pathway." at bounding box center [397, 230] width 290 height 18
click at [255, 249] on p "photosynthesis basics" at bounding box center [397, 248] width 290 height 18
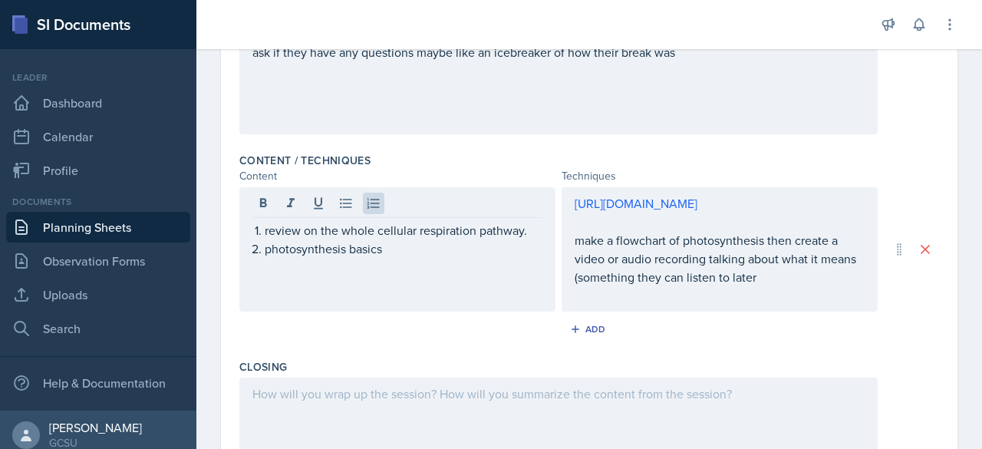
click at [563, 210] on div "[URL][DOMAIN_NAME] make a flowchart of photosynthesis then create a video or au…" at bounding box center [720, 249] width 316 height 124
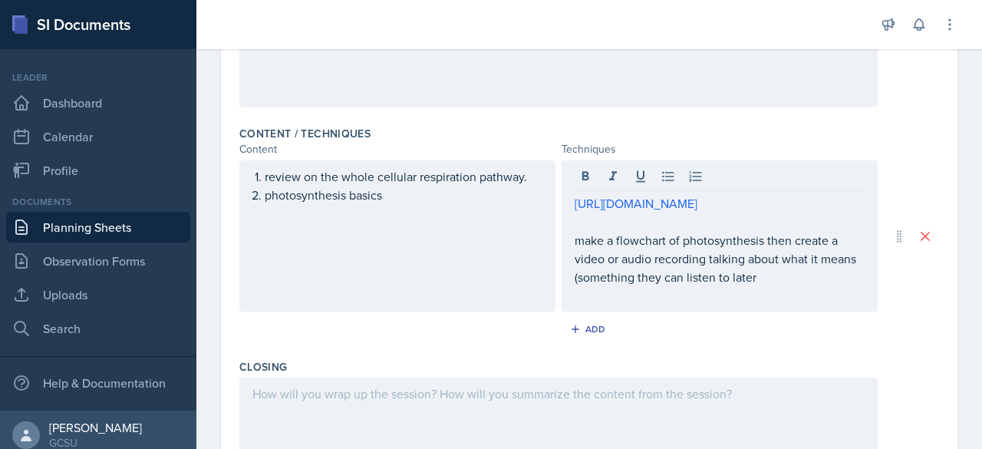
click at [562, 209] on div "[URL][DOMAIN_NAME] make a flowchart of photosynthesis then create a video or au…" at bounding box center [720, 235] width 316 height 151
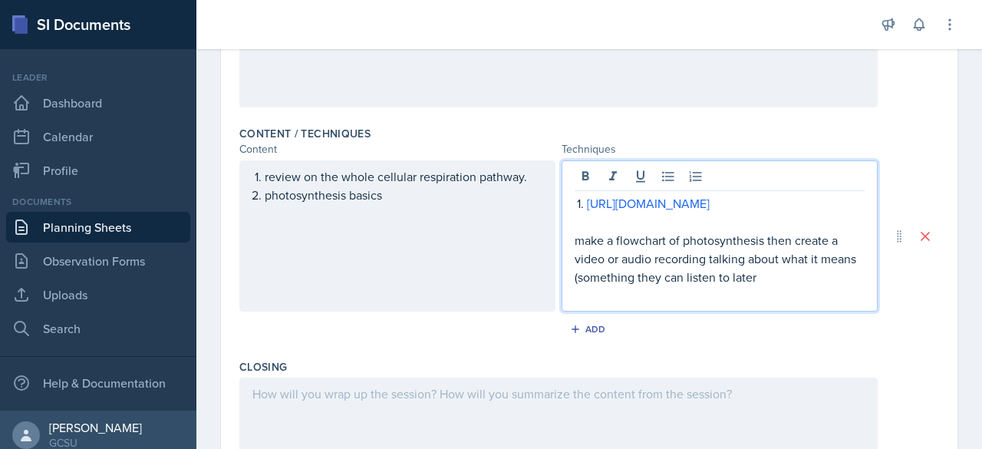
click at [575, 285] on p "make a flowchart of photosynthesis then create a video or audio recording talki…" at bounding box center [720, 258] width 290 height 55
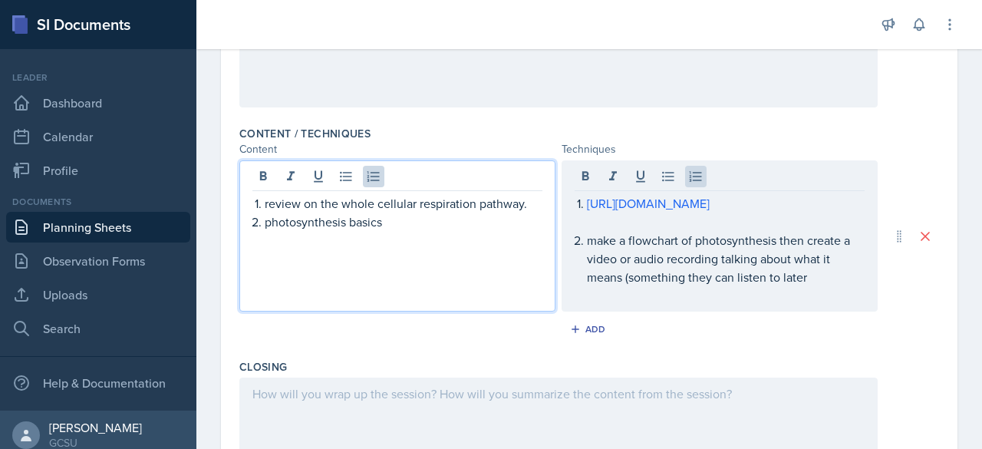
click at [534, 185] on div "review on the whole cellular respiration pathway. photosynthesis basics" at bounding box center [397, 235] width 316 height 151
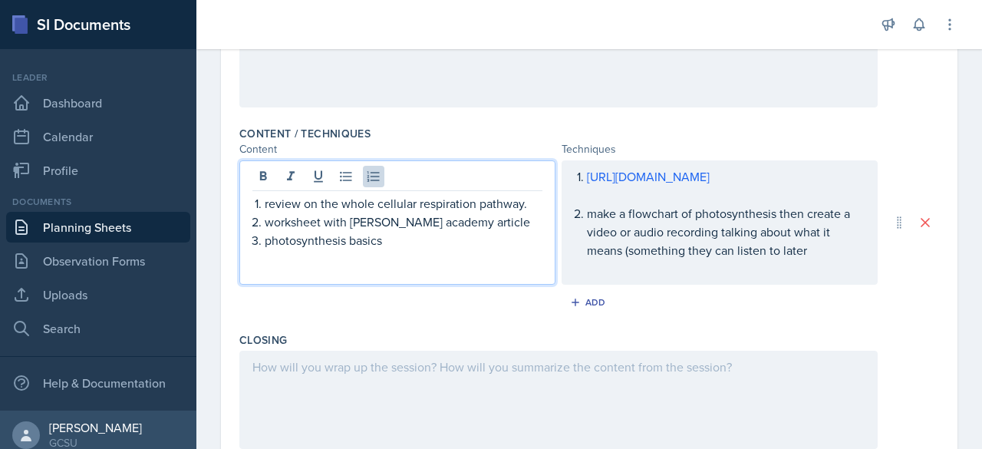
click at [423, 248] on p "photosynthesis basics" at bounding box center [404, 240] width 278 height 18
click at [600, 232] on div "[URL][DOMAIN_NAME] make a flowchart of photosynthesis then create a video or au…" at bounding box center [720, 222] width 290 height 110
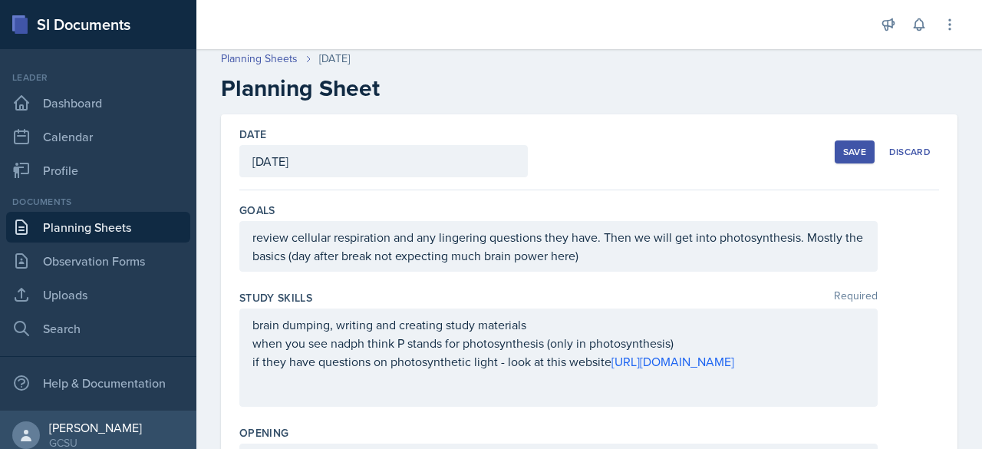
scroll to position [0, 0]
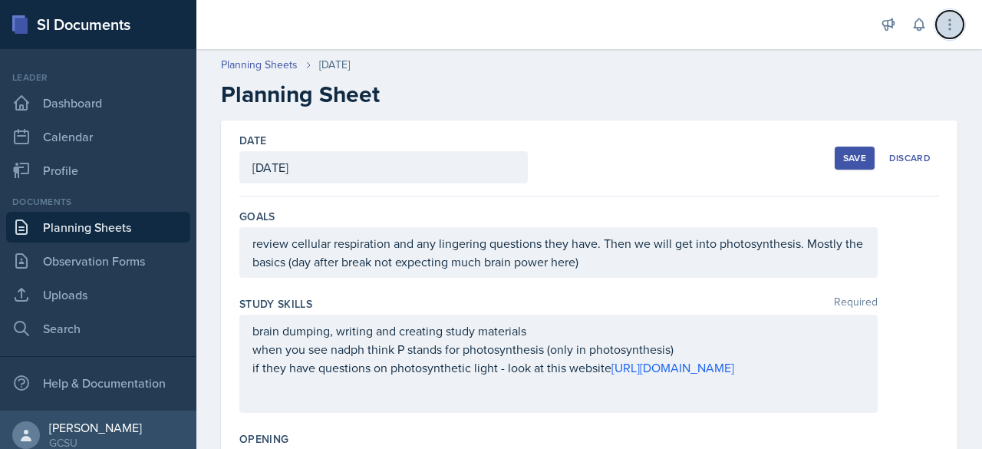
click at [948, 30] on icon at bounding box center [949, 24] width 15 height 15
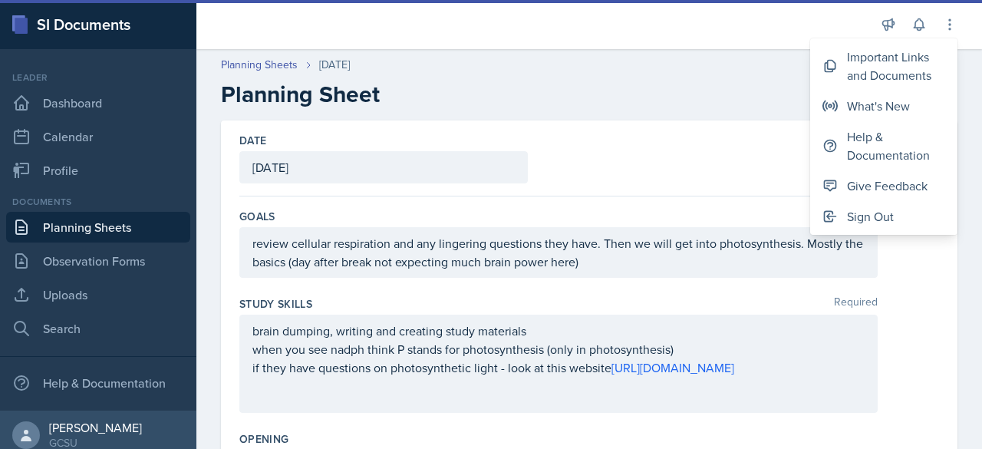
click at [735, 91] on h2 "Planning Sheet" at bounding box center [589, 95] width 737 height 28
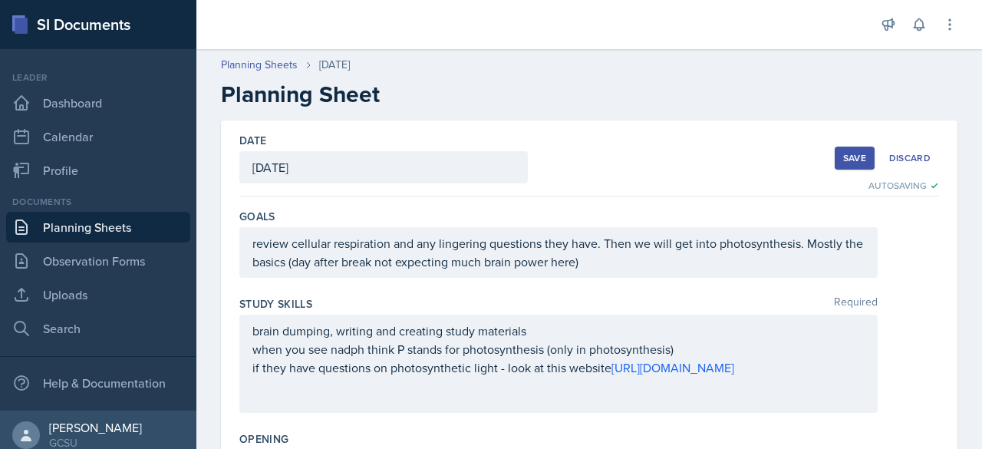
click at [835, 156] on button "Save" at bounding box center [855, 158] width 40 height 23
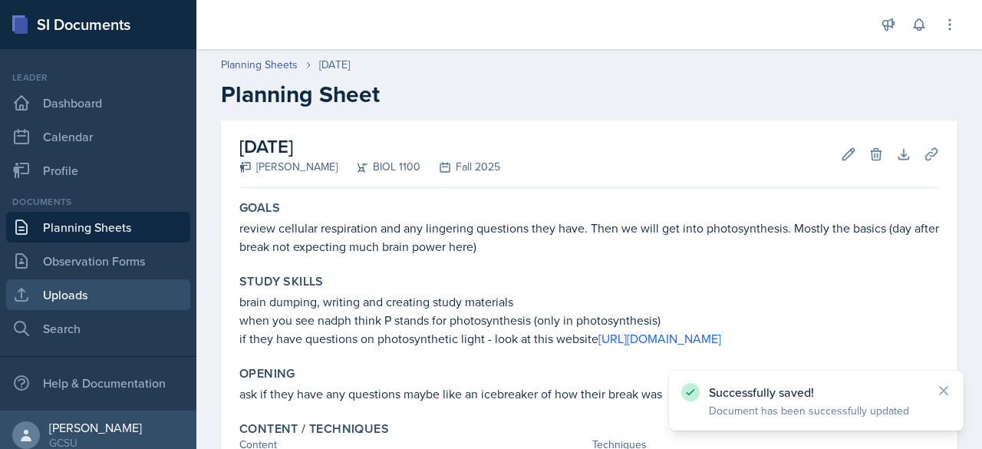
click at [69, 297] on link "Uploads" at bounding box center [98, 294] width 184 height 31
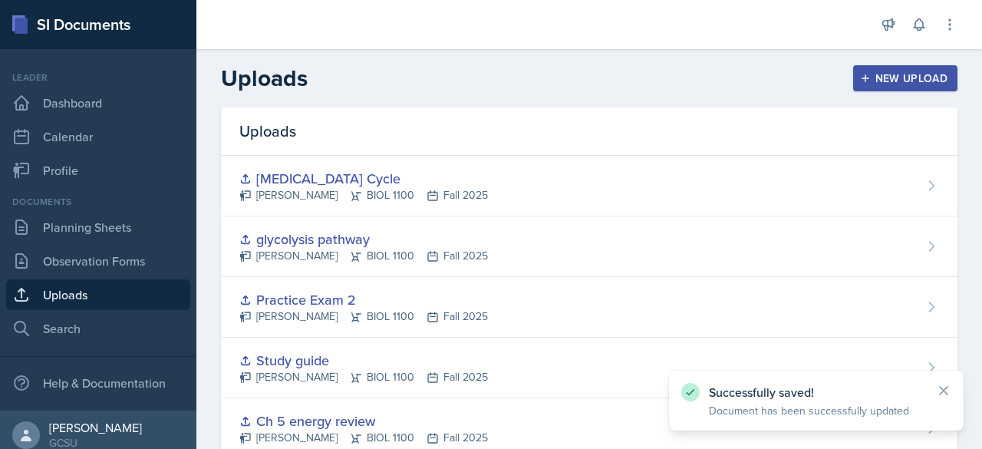
click at [902, 76] on div "New Upload" at bounding box center [905, 78] width 85 height 12
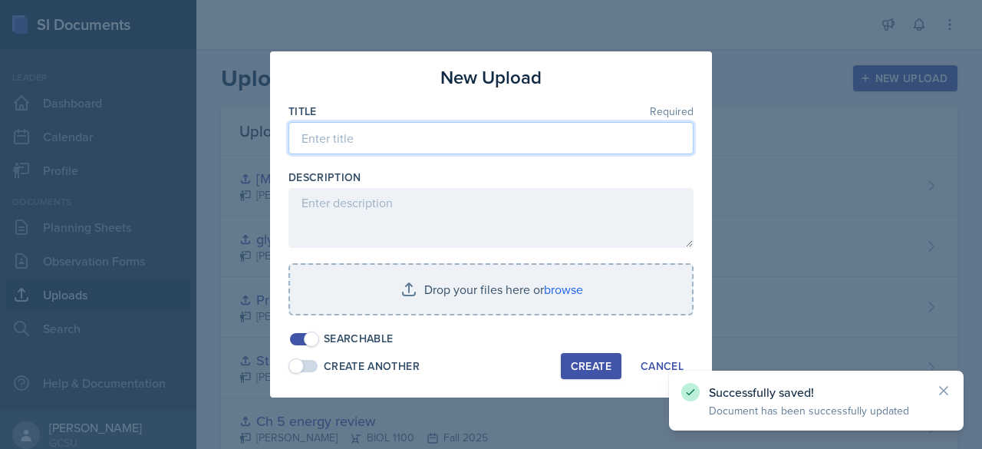
click at [534, 141] on input at bounding box center [490, 138] width 405 height 32
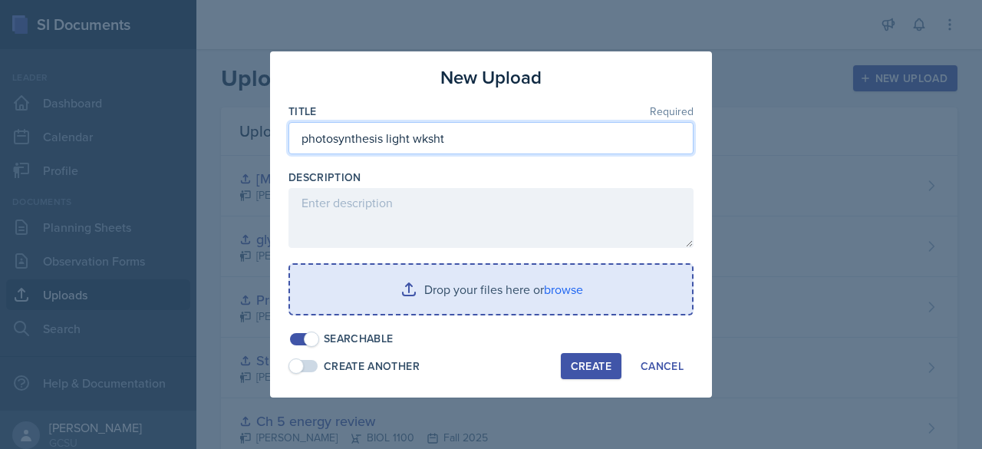
type input "photosynthesis light wksht"
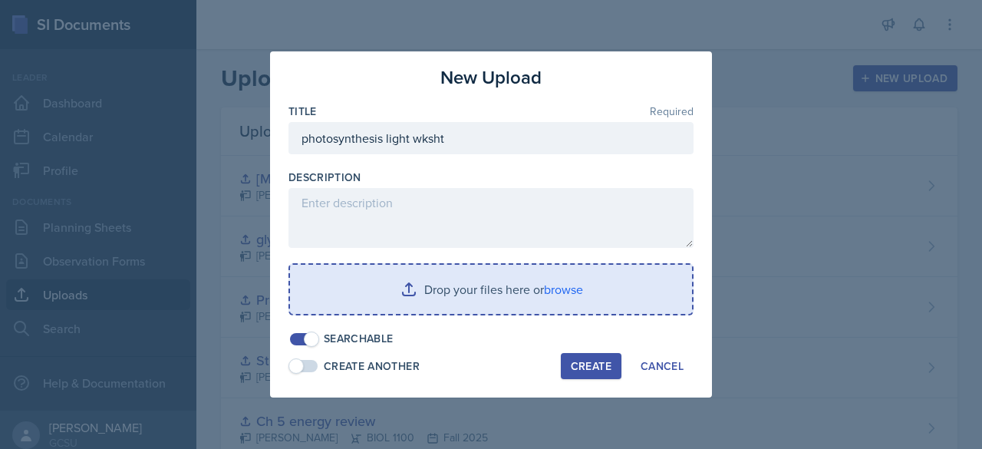
click at [528, 289] on input "file" at bounding box center [491, 289] width 402 height 49
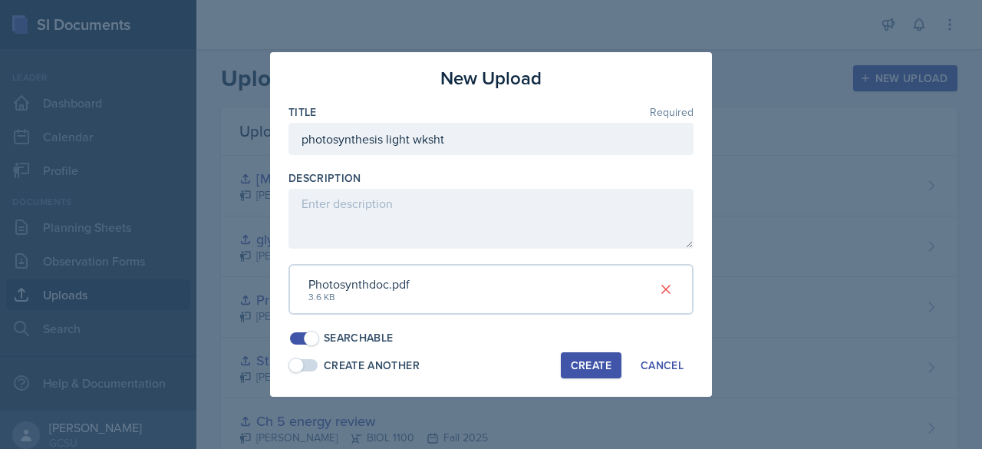
click at [578, 365] on div "Create" at bounding box center [591, 365] width 41 height 12
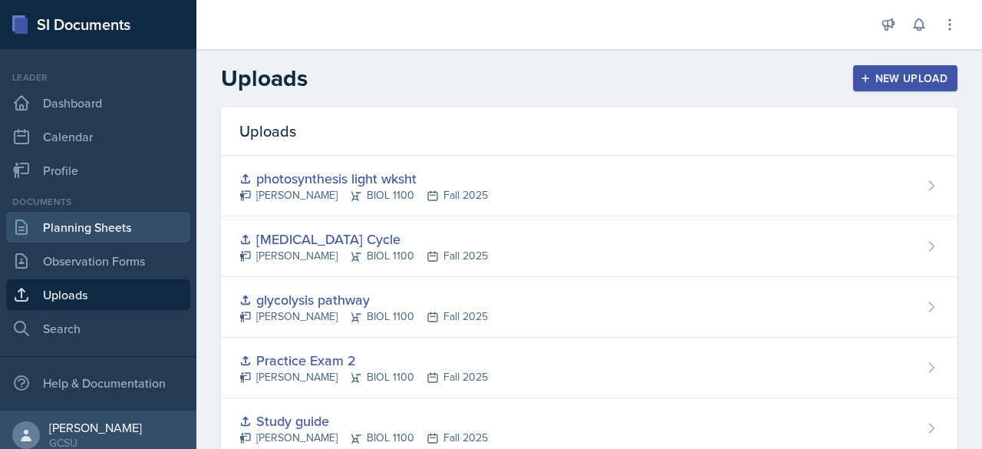
click at [100, 231] on link "Planning Sheets" at bounding box center [98, 227] width 184 height 31
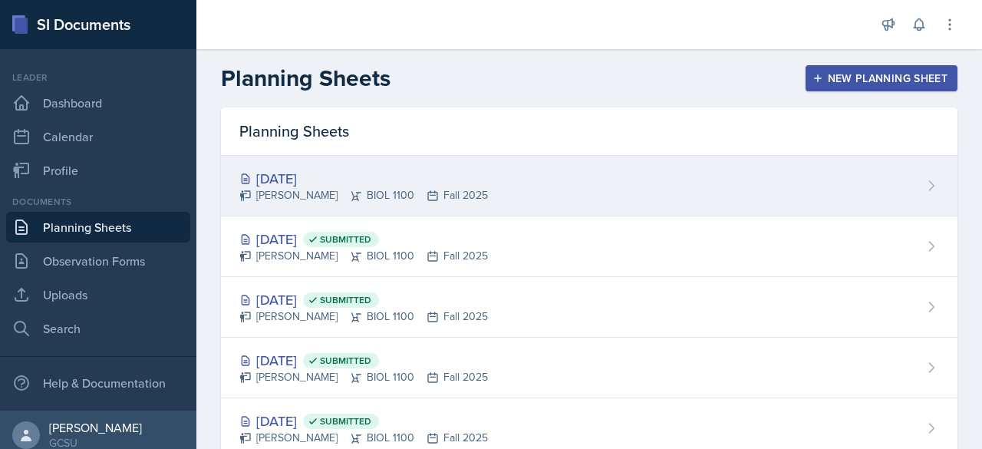
click at [313, 180] on div "[DATE]" at bounding box center [363, 178] width 249 height 21
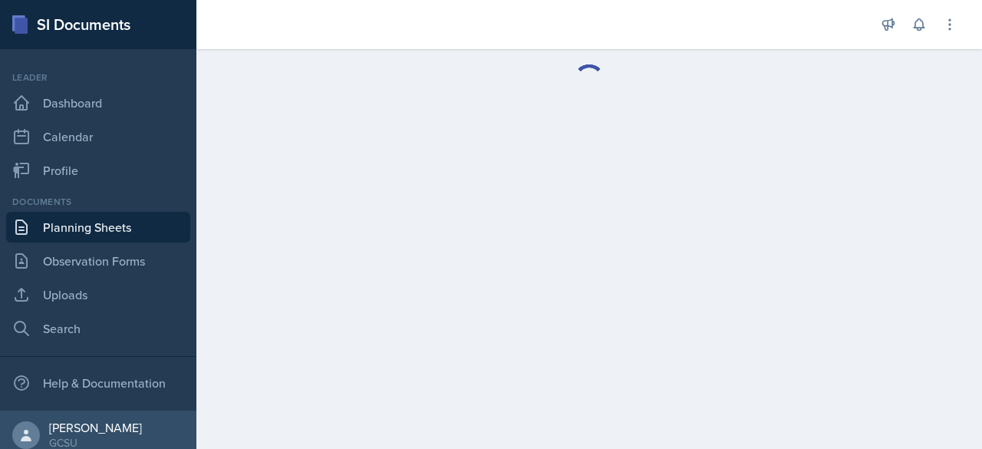
click at [313, 180] on main at bounding box center [589, 249] width 786 height 400
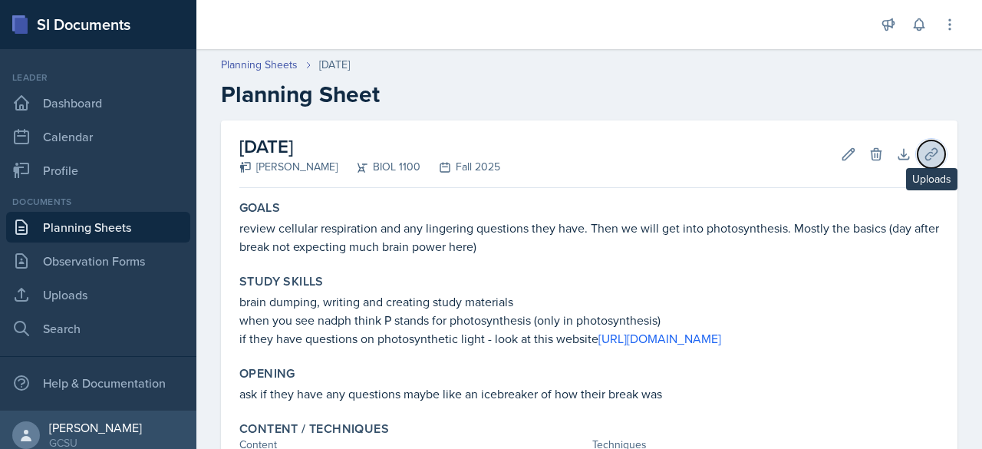
click at [924, 156] on icon at bounding box center [931, 154] width 15 height 15
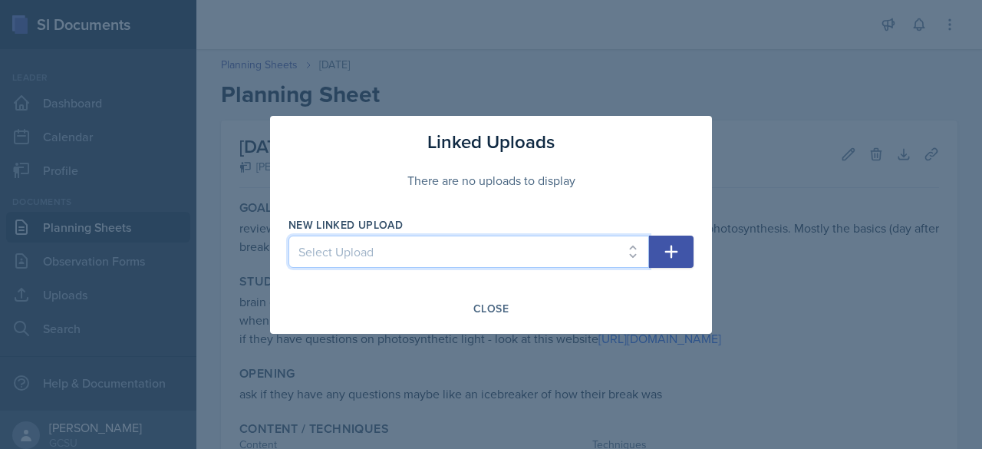
click at [631, 249] on select "Select Upload [MEDICAL_DATA] to organ Chapter 5 review Ch 5 energy review Study…" at bounding box center [468, 252] width 361 height 32
select select "3e1cb1db-f0d5-4953-a9c6-371712b00b90"
click at [288, 236] on select "Select Upload [MEDICAL_DATA] to organ Chapter 5 review Ch 5 energy review Study…" at bounding box center [468, 252] width 361 height 32
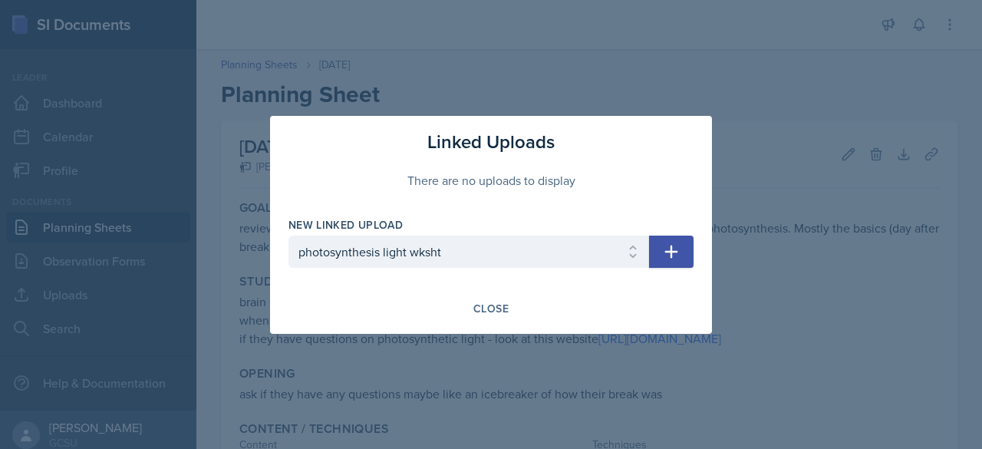
click at [667, 259] on icon "button" at bounding box center [671, 251] width 18 height 18
select select
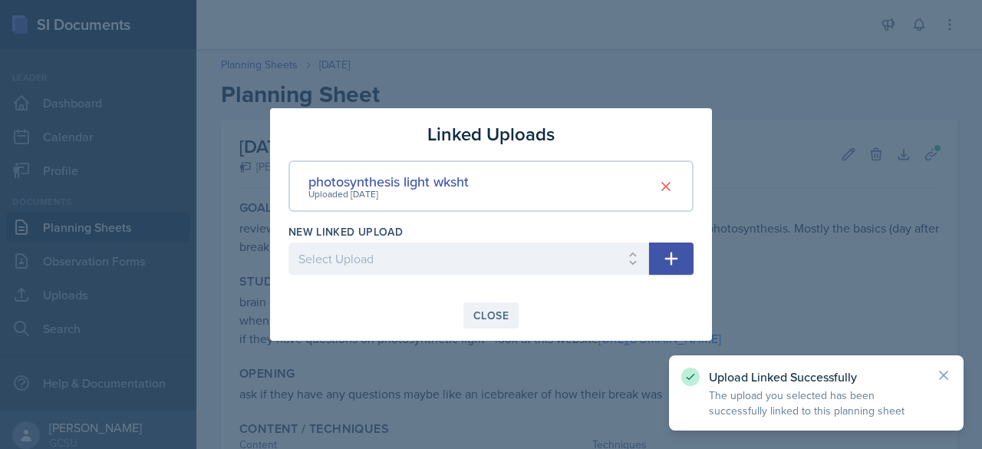
click at [502, 313] on div "Close" at bounding box center [490, 315] width 35 height 12
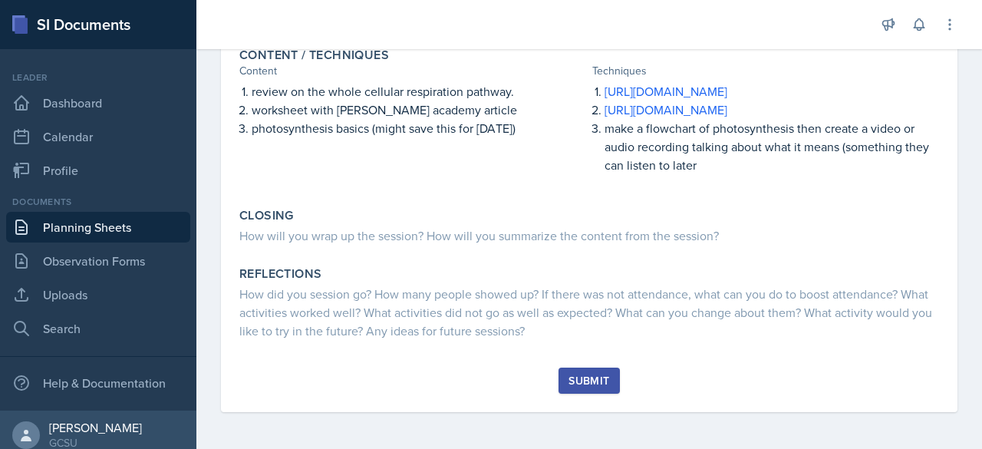
scroll to position [413, 0]
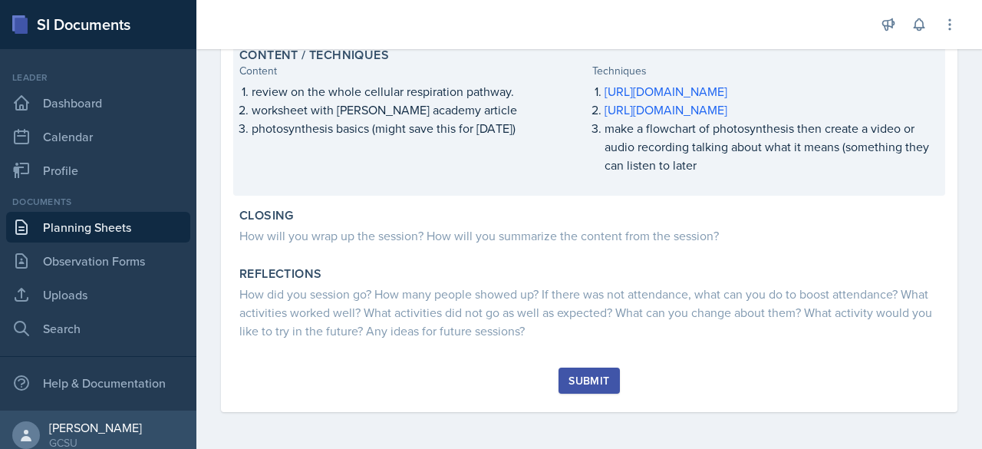
click at [539, 130] on p "photosynthesis basics (might save this for [DATE])" at bounding box center [419, 128] width 335 height 18
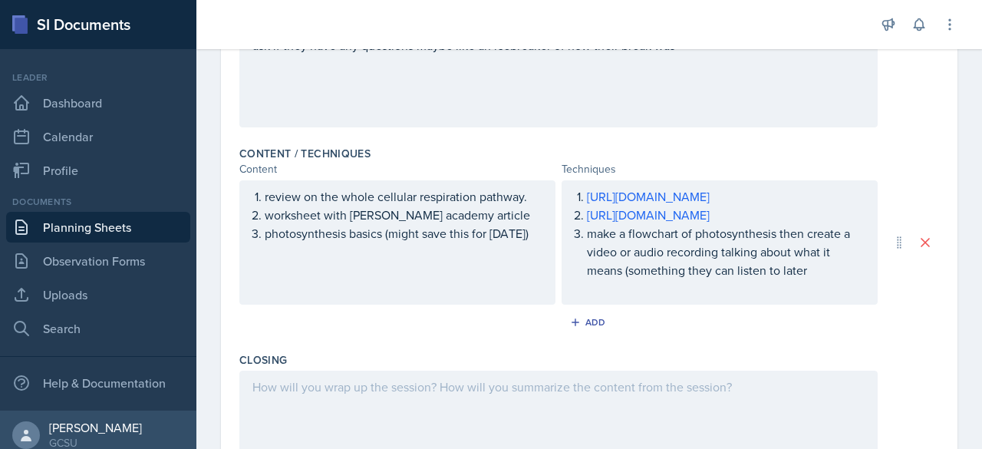
click at [521, 242] on ol "review on the whole cellular respiration pathway. worksheet with [PERSON_NAME] …" at bounding box center [404, 214] width 278 height 55
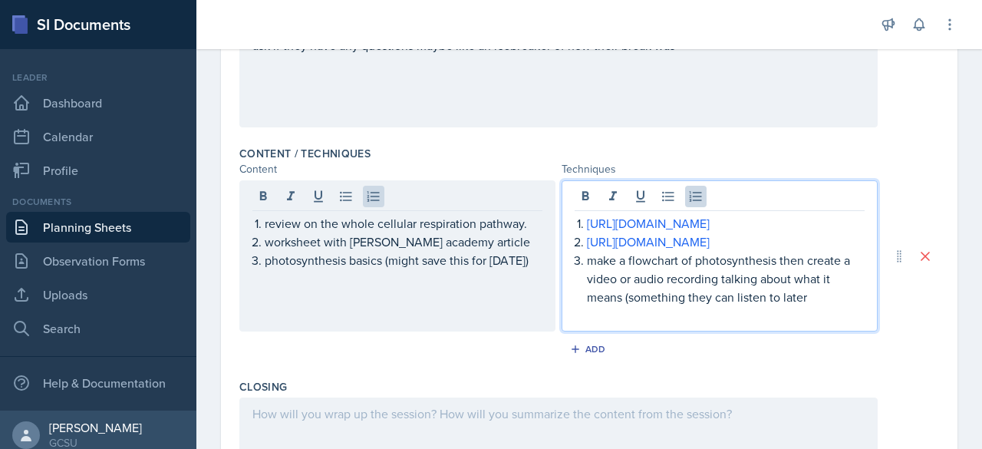
click at [827, 306] on p "make a flowchart of photosynthesis then create a video or audio recording talki…" at bounding box center [726, 278] width 278 height 55
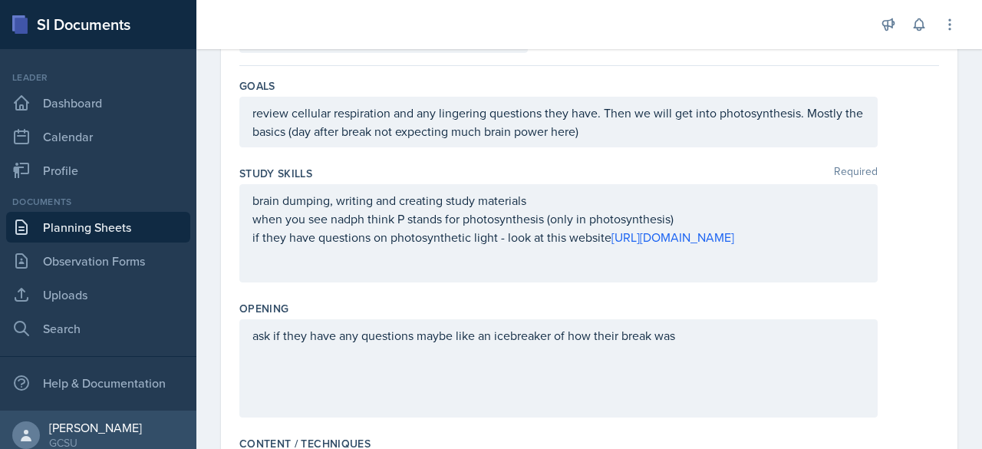
scroll to position [129, 0]
click at [674, 248] on p "if they have questions on photosynthetic light - look at this website [URL][DOM…" at bounding box center [558, 238] width 612 height 18
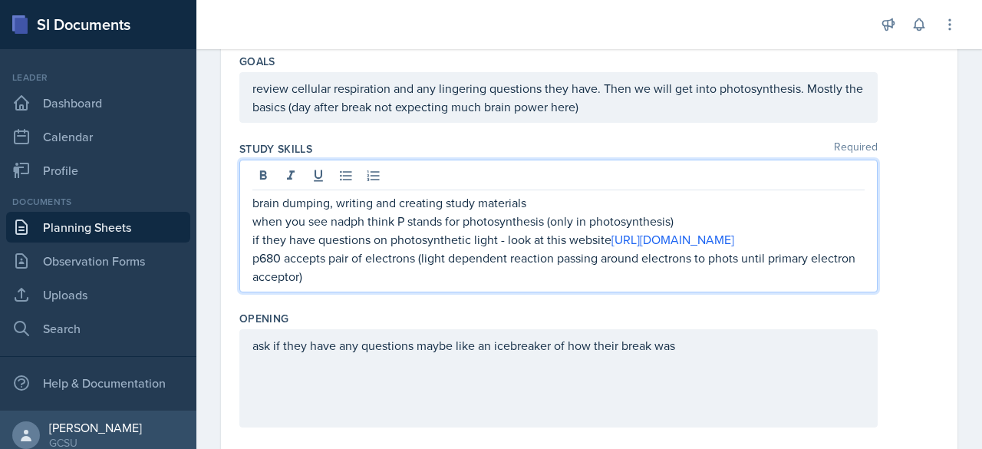
click at [285, 285] on p "p680 accepts pair of electrons (light dependent reaction passing around electro…" at bounding box center [558, 267] width 612 height 37
